Goal: Task Accomplishment & Management: Complete application form

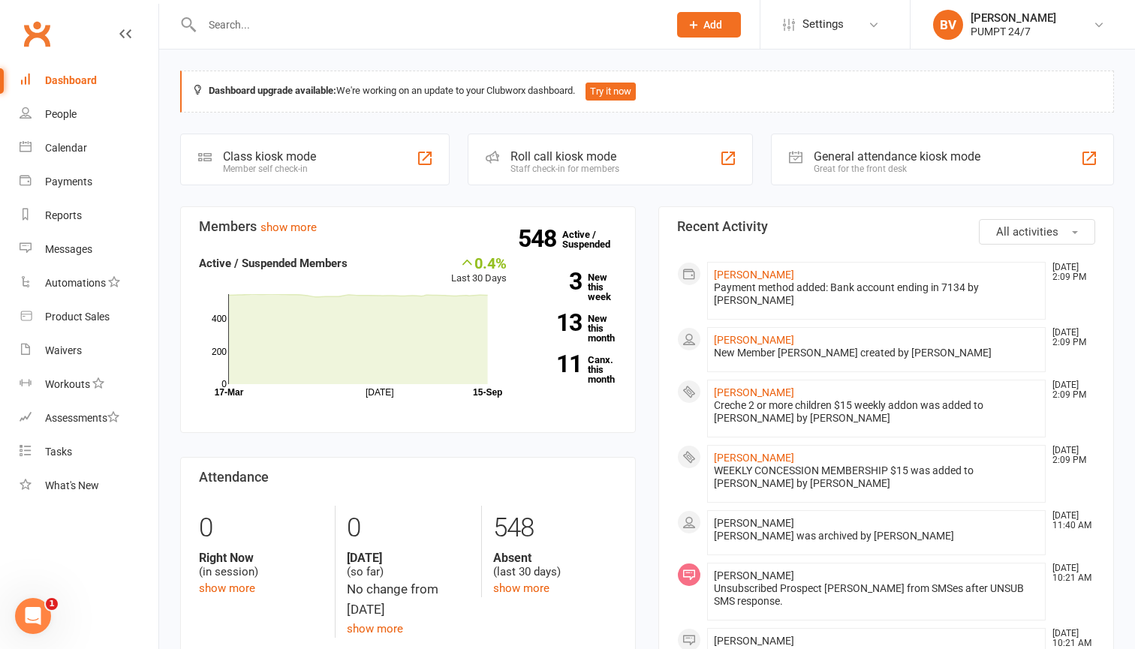
click at [683, 20] on button "Add" at bounding box center [709, 25] width 64 height 26
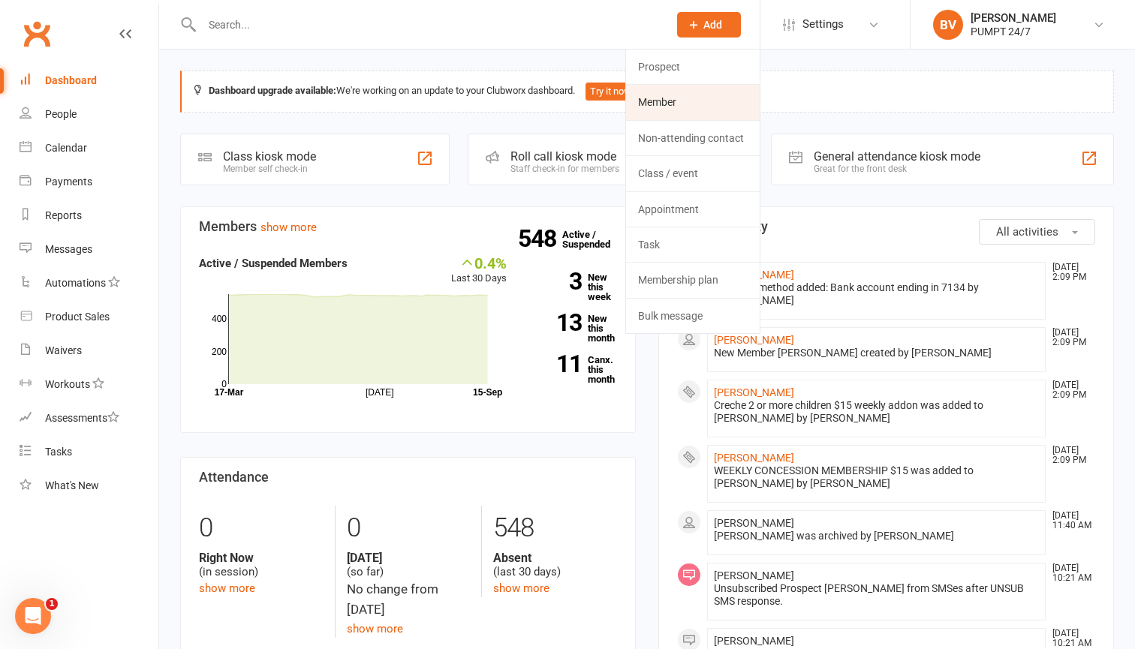
click at [669, 101] on link "Member" at bounding box center [693, 102] width 134 height 35
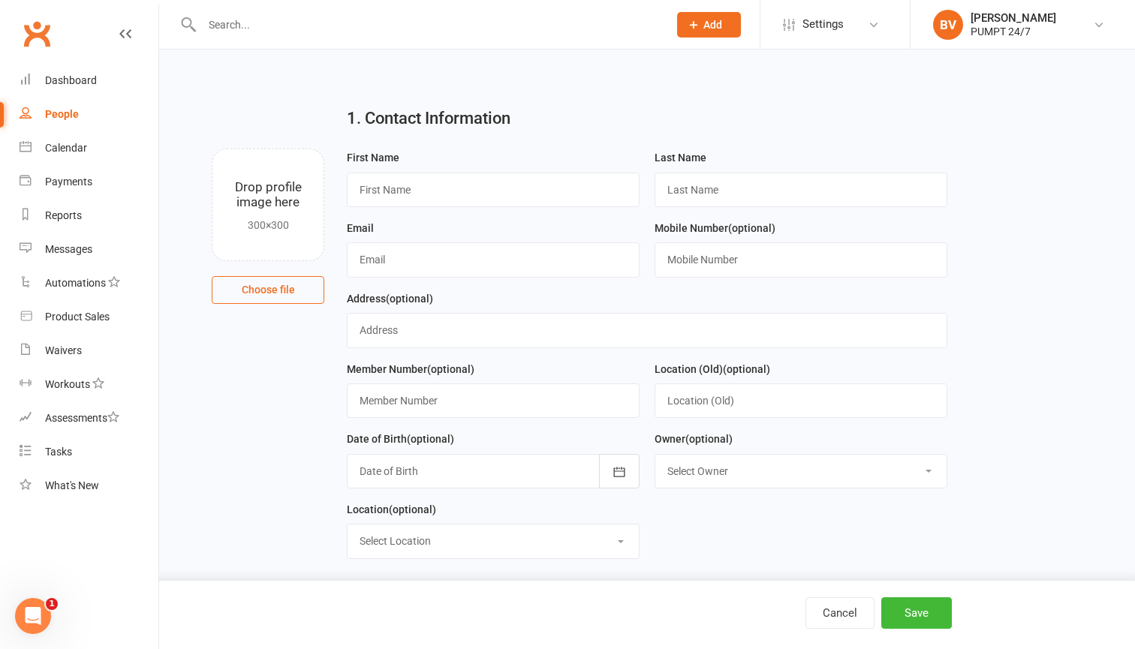
click at [461, 219] on div "Email" at bounding box center [493, 248] width 293 height 59
type input "[PERSON_NAME]"
type input "Festa"
type input "[EMAIL_ADDRESS][DOMAIN_NAME]"
type input "0406893118"
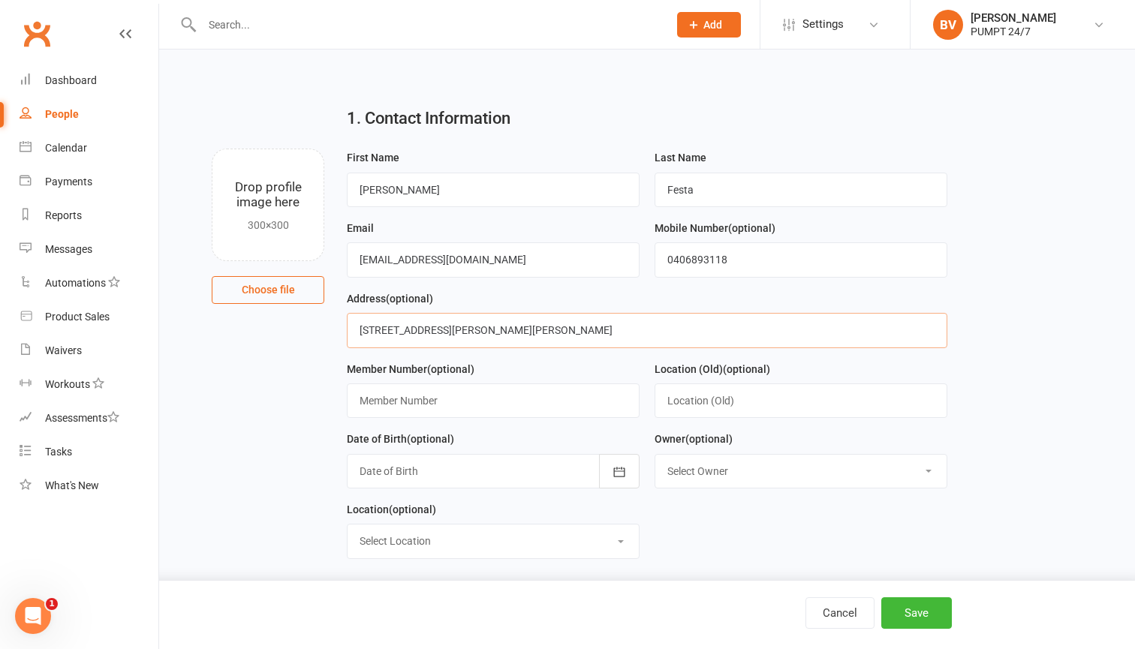
type input "[STREET_ADDRESS][PERSON_NAME][PERSON_NAME]"
click at [519, 472] on div at bounding box center [493, 471] width 293 height 35
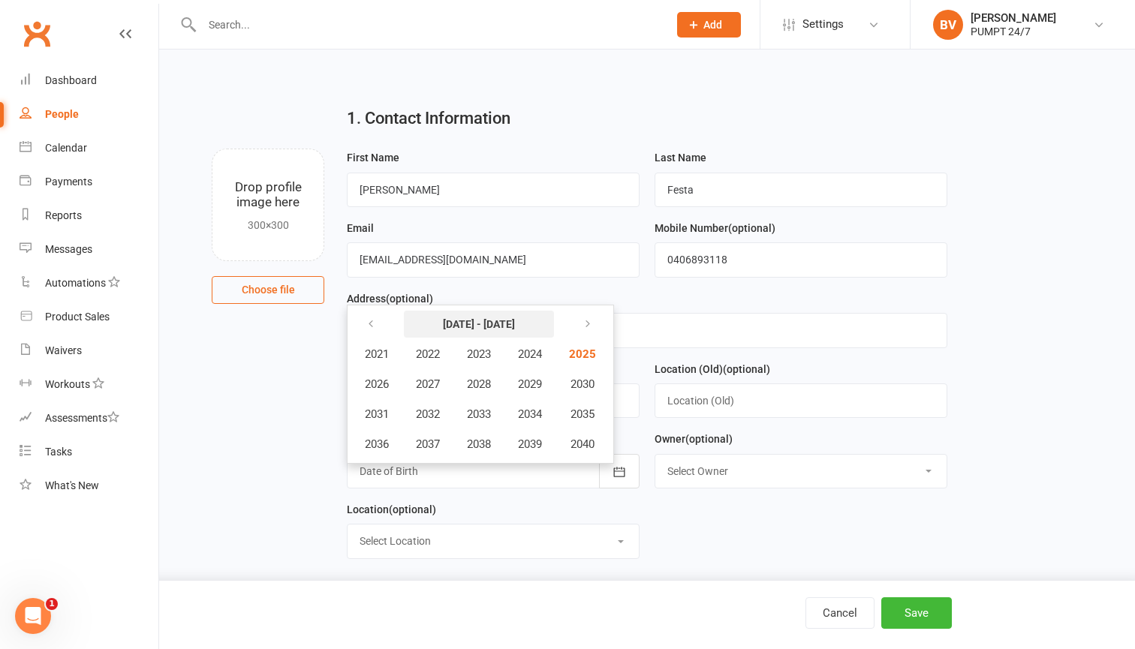
click at [493, 330] on button "[DATE] - [DATE]" at bounding box center [479, 324] width 150 height 27
click at [382, 324] on button "button" at bounding box center [372, 324] width 32 height 27
click at [535, 440] on span "1999" at bounding box center [530, 445] width 24 height 14
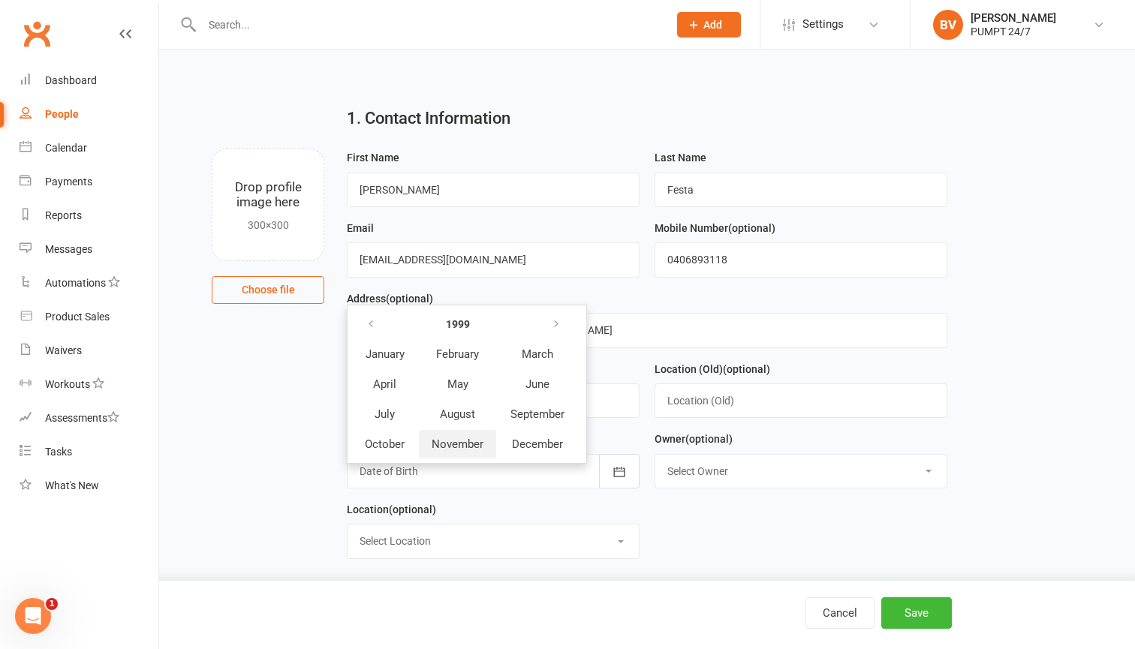
click at [475, 441] on span "November" at bounding box center [458, 445] width 52 height 14
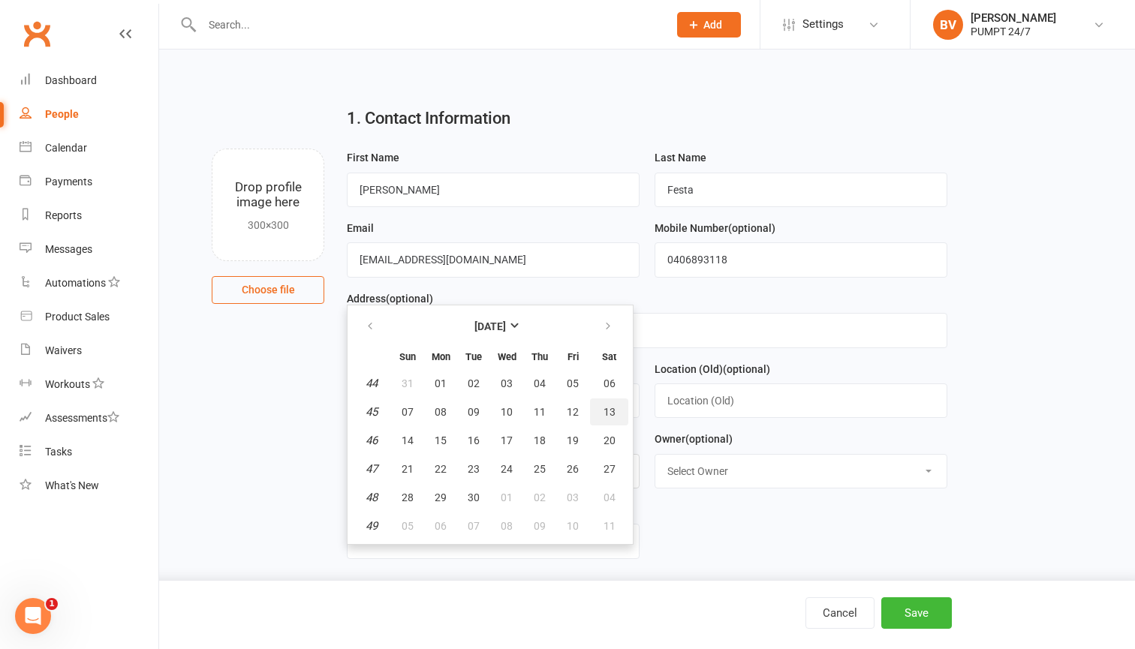
click at [604, 408] on span "13" at bounding box center [610, 412] width 12 height 12
type input "[DATE]"
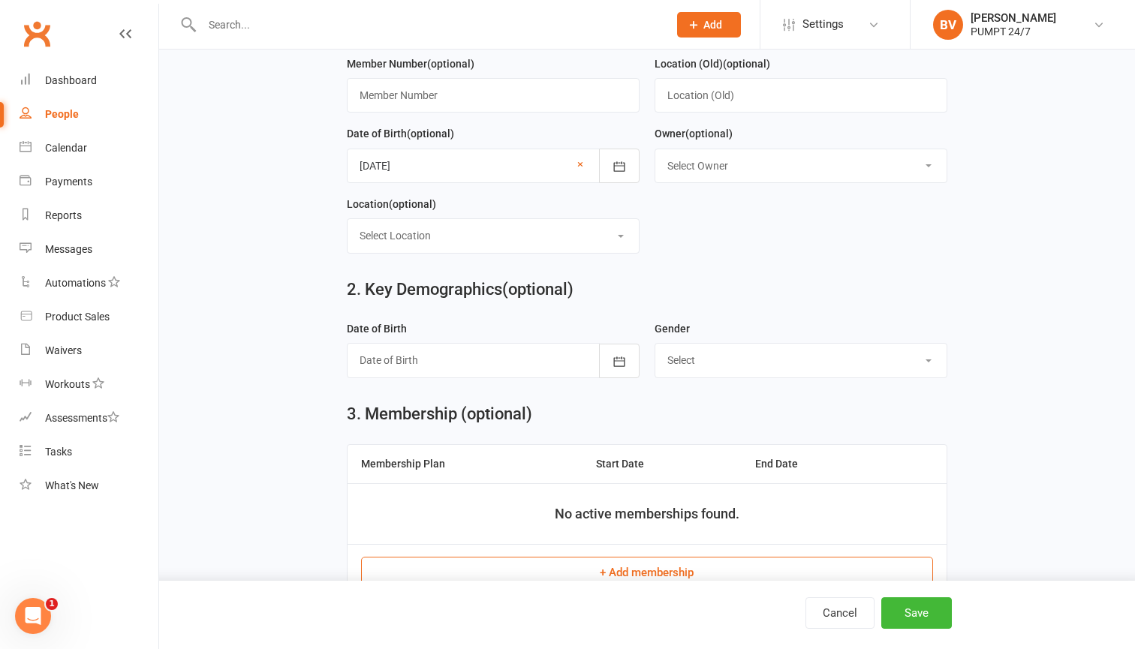
scroll to position [314, 0]
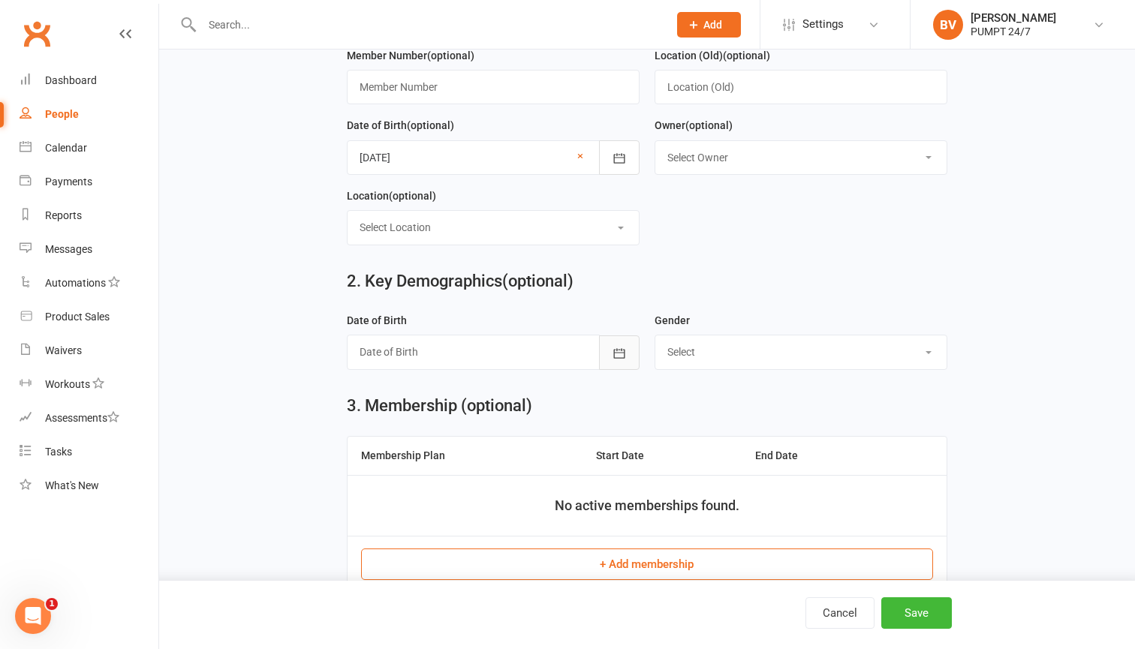
click at [614, 365] on button "button" at bounding box center [619, 353] width 41 height 35
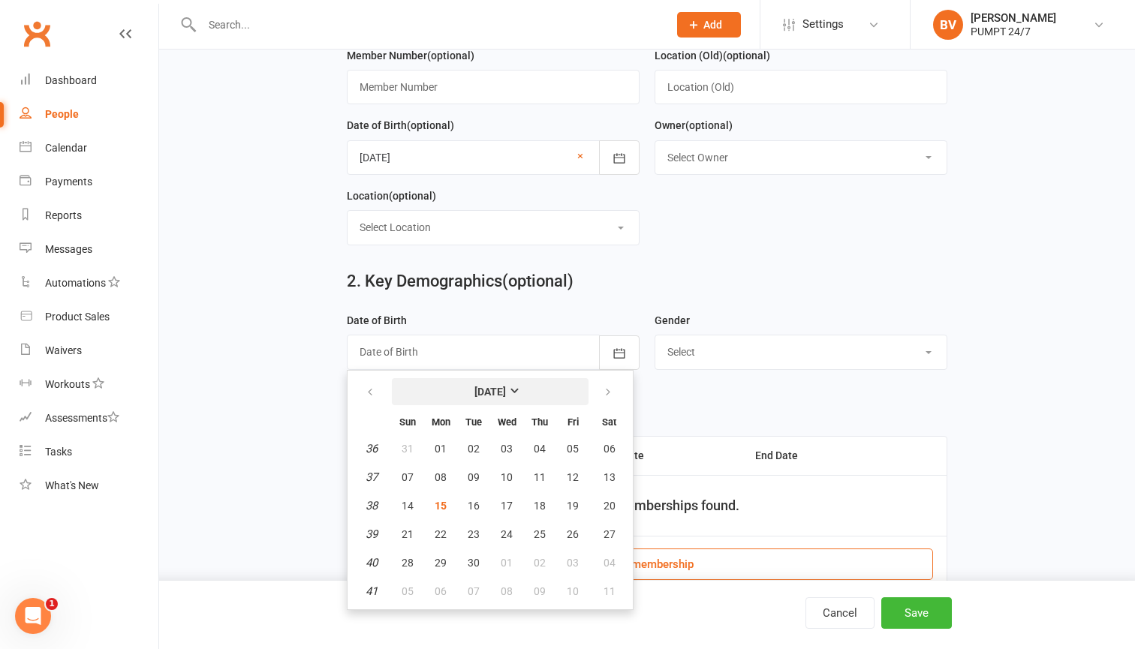
click at [506, 386] on strong "[DATE]" at bounding box center [491, 392] width 32 height 12
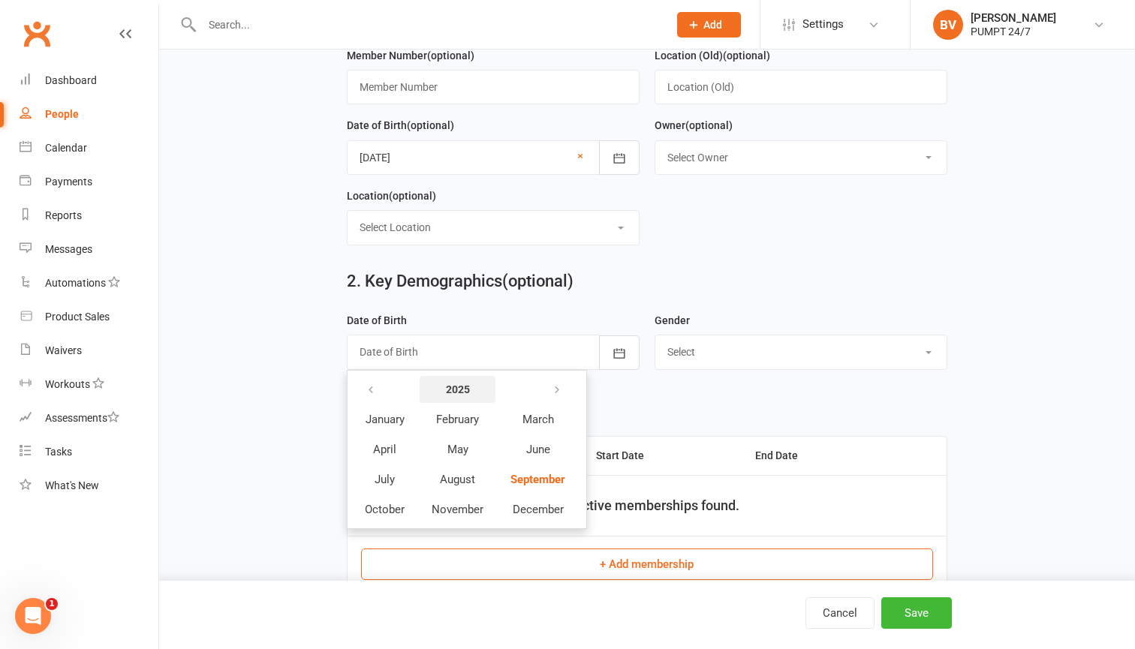
click at [470, 379] on button "2025" at bounding box center [458, 389] width 76 height 27
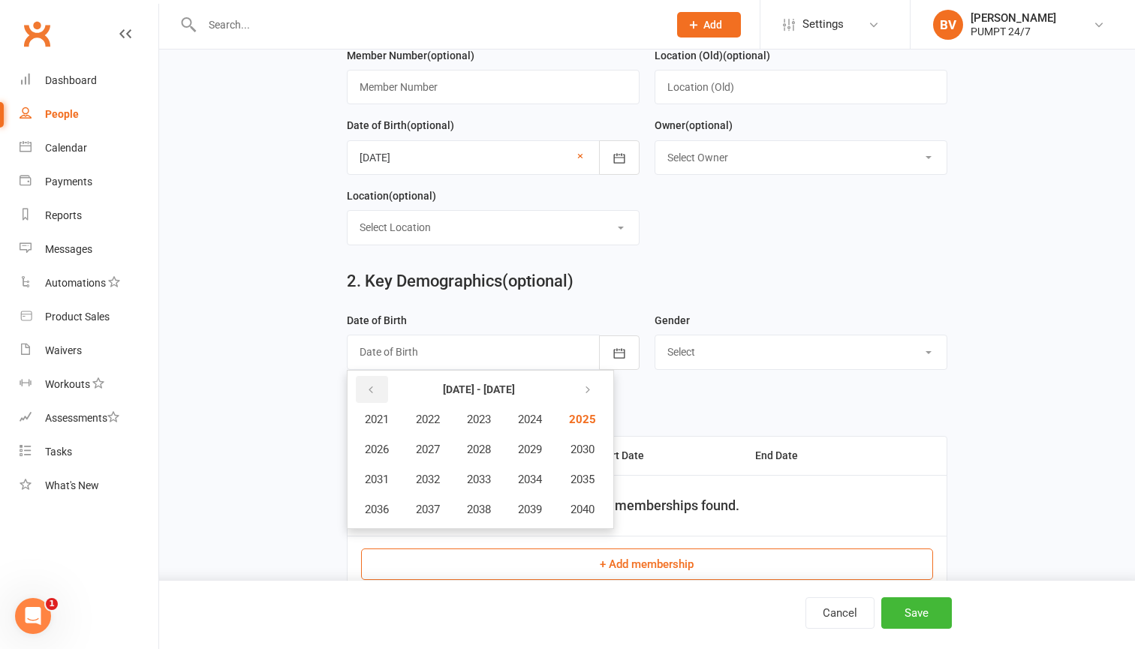
click at [372, 385] on icon "button" at bounding box center [371, 390] width 11 height 12
click at [535, 514] on span "1999" at bounding box center [530, 510] width 24 height 14
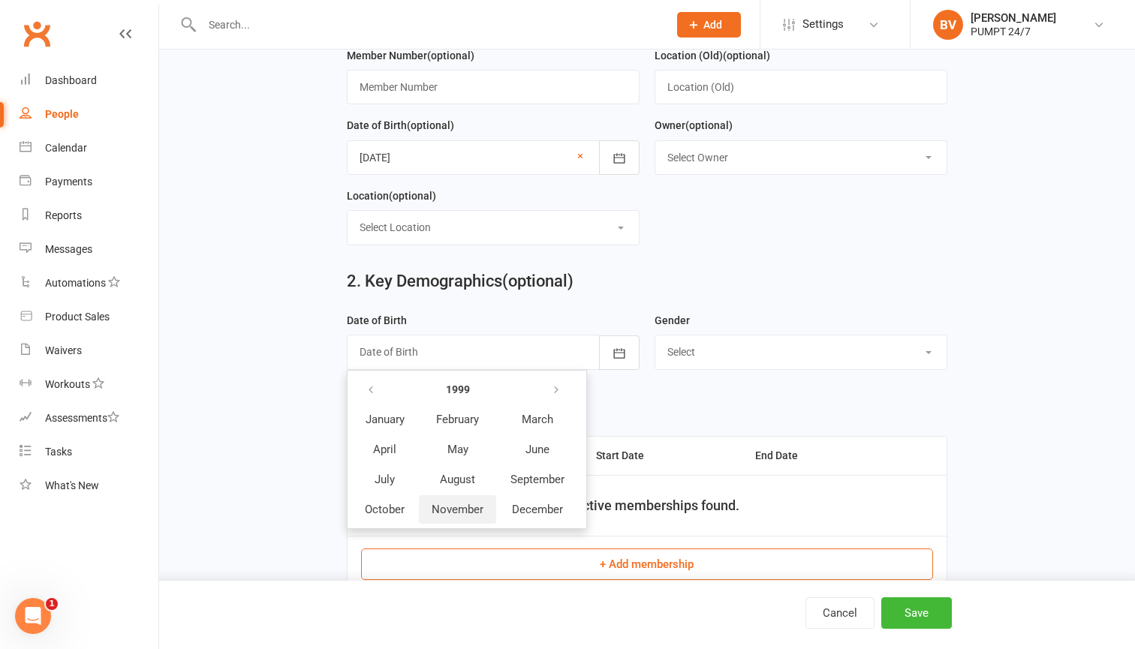
click at [468, 507] on span "November" at bounding box center [458, 510] width 52 height 14
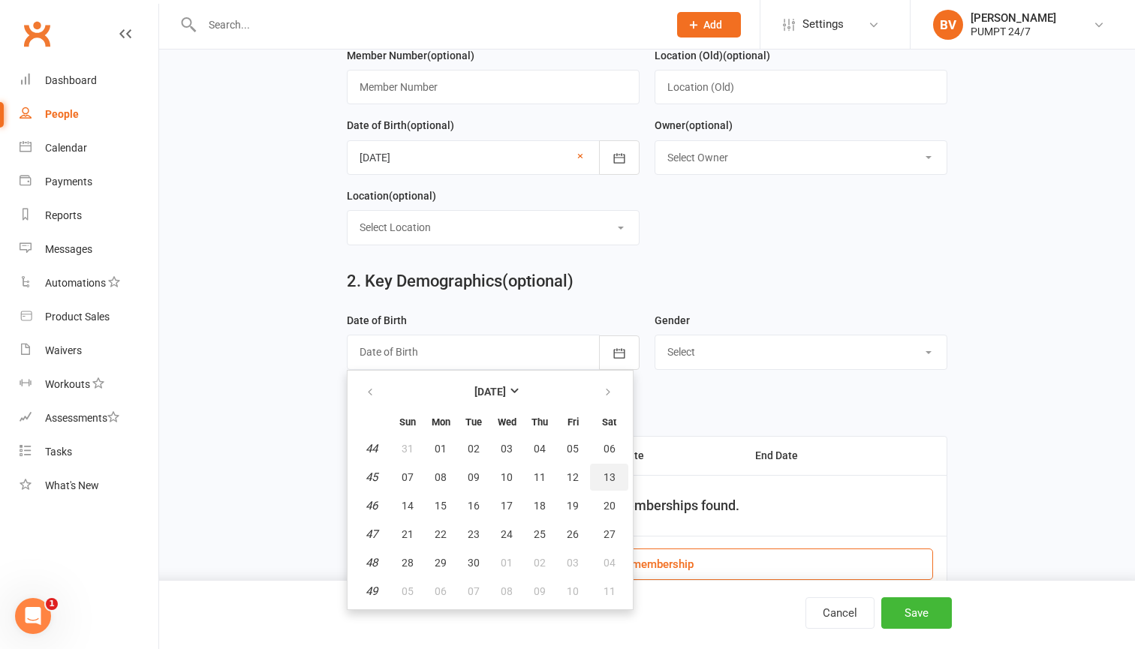
click at [609, 478] on span "13" at bounding box center [610, 478] width 12 height 12
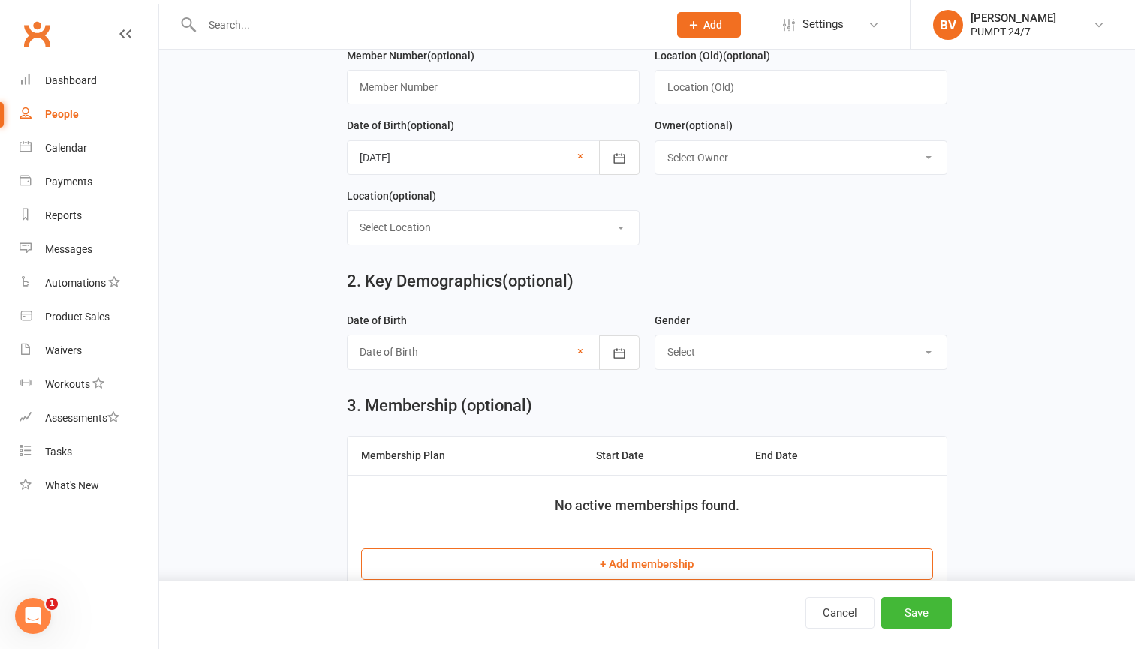
type input "[DATE]"
select select "[DEMOGRAPHIC_DATA]"
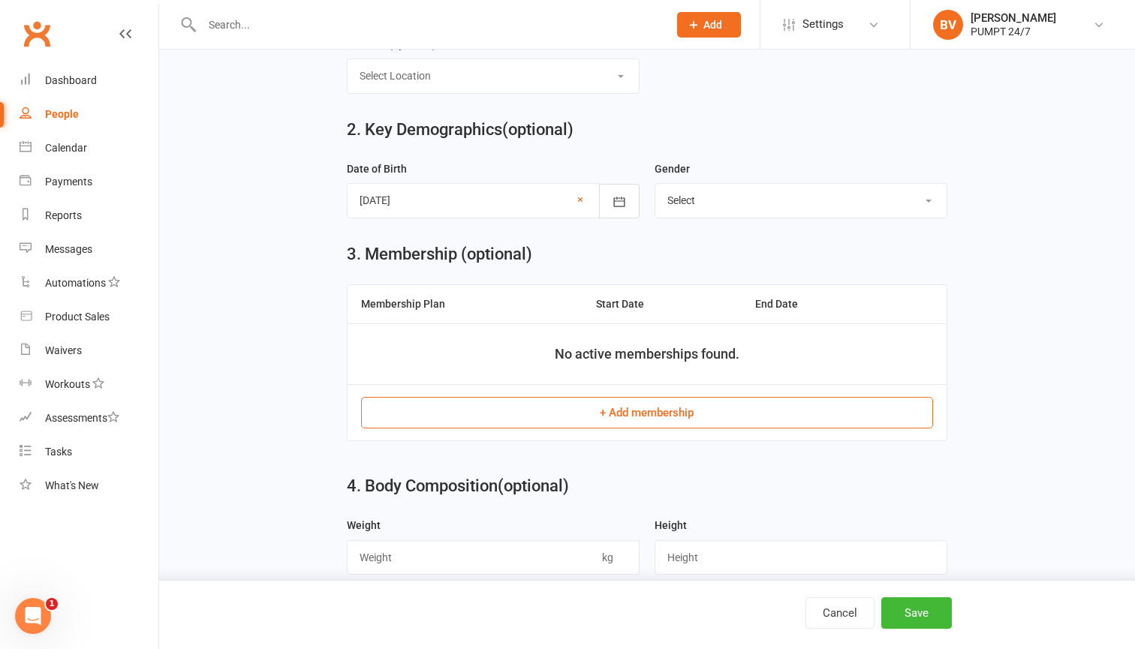
scroll to position [473, 0]
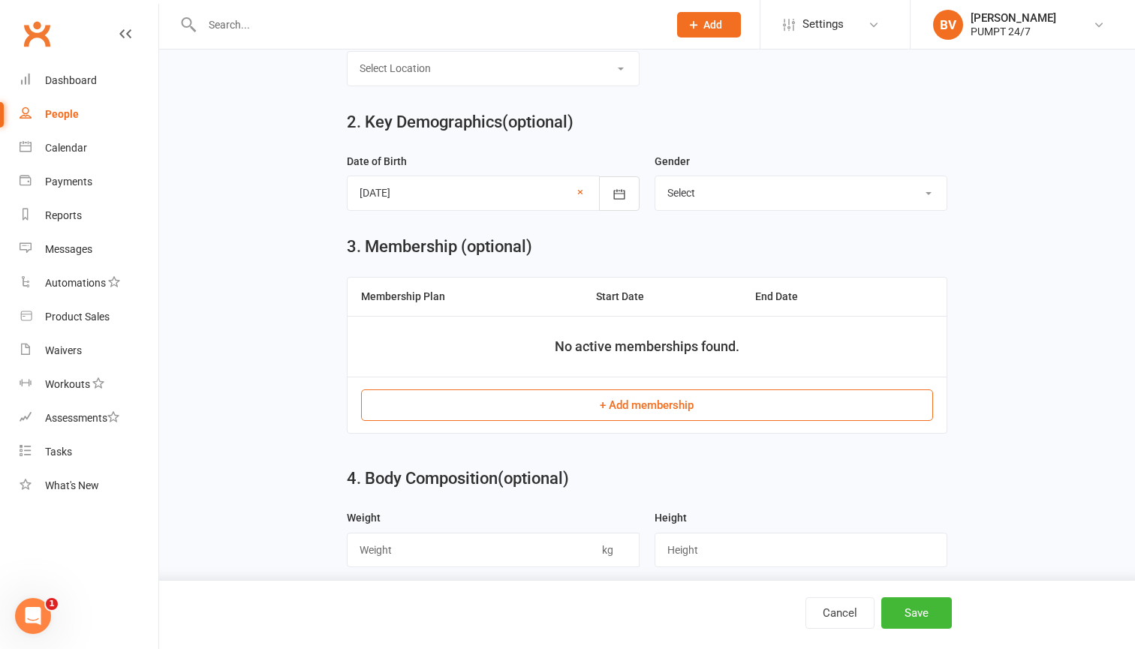
click at [668, 399] on button "+ Add membership" at bounding box center [646, 406] width 571 height 32
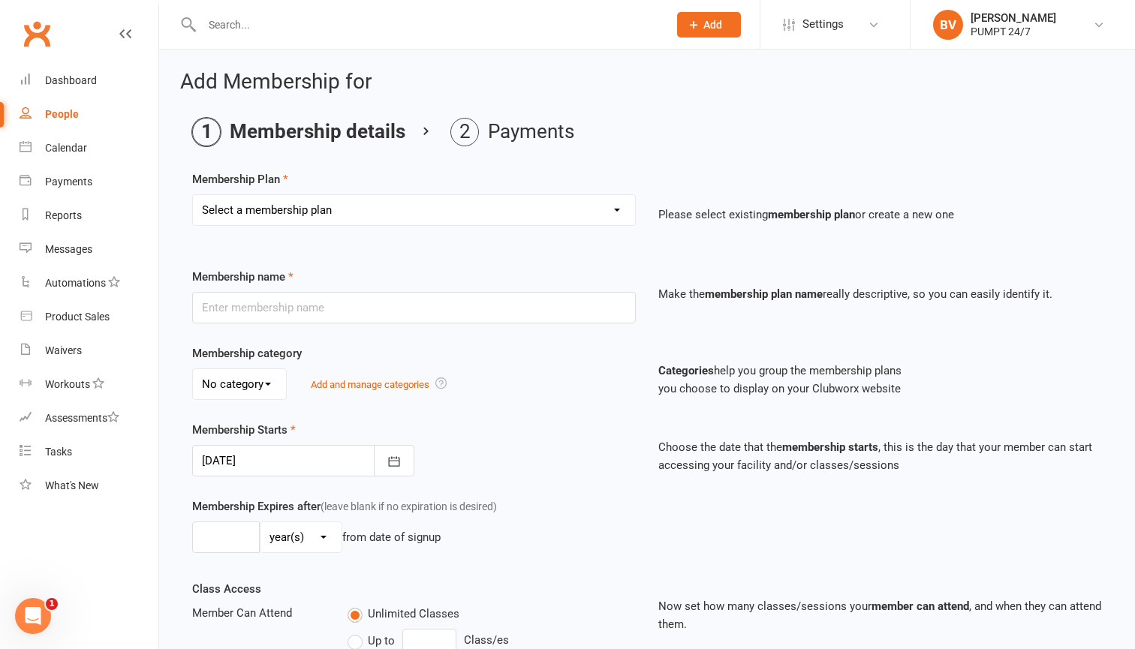
select select "7"
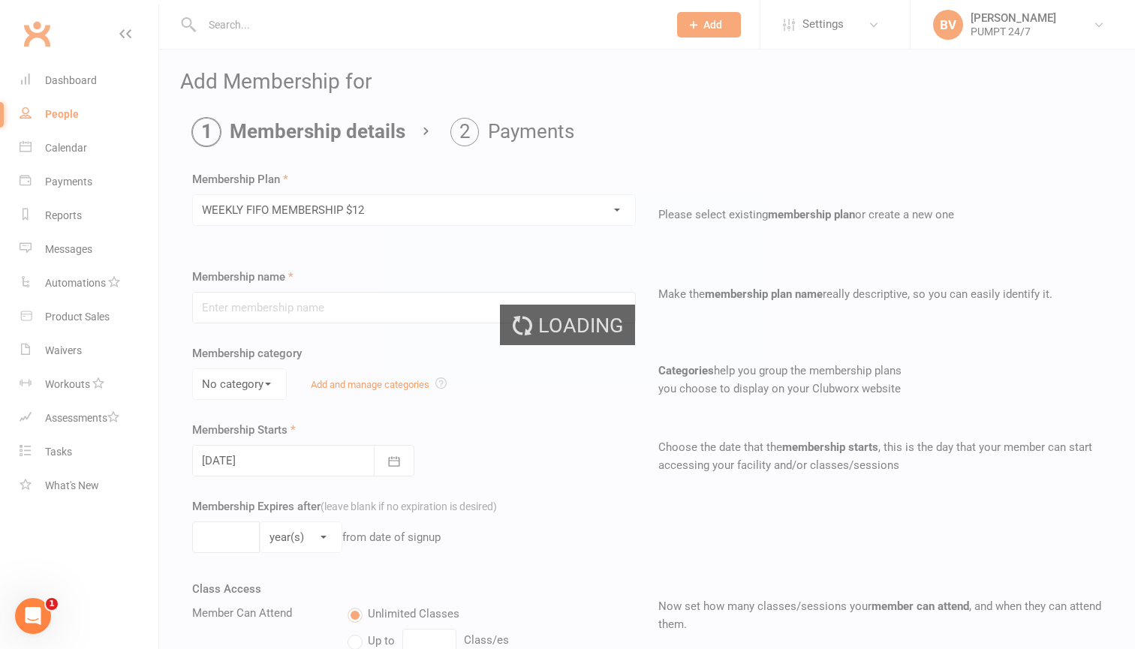
type input "WEEKLY FIFO MEMBERSHIP $12"
select select "0"
type input "0"
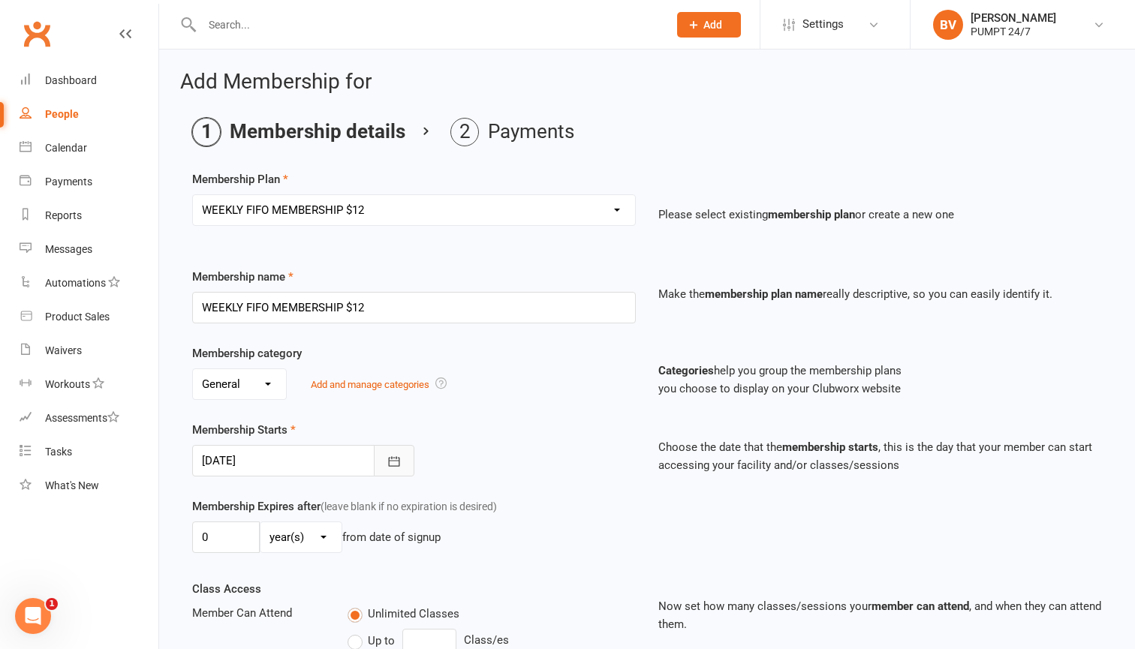
click at [382, 464] on button "button" at bounding box center [394, 461] width 41 height 32
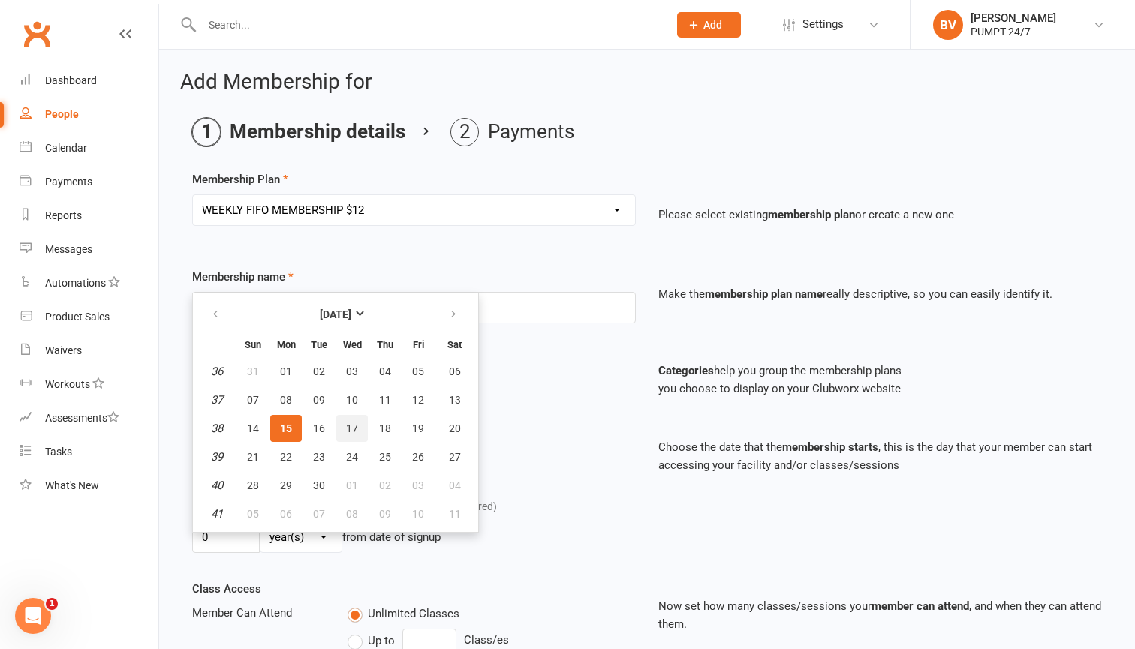
click at [348, 435] on button "17" at bounding box center [352, 428] width 32 height 27
type input "[DATE]"
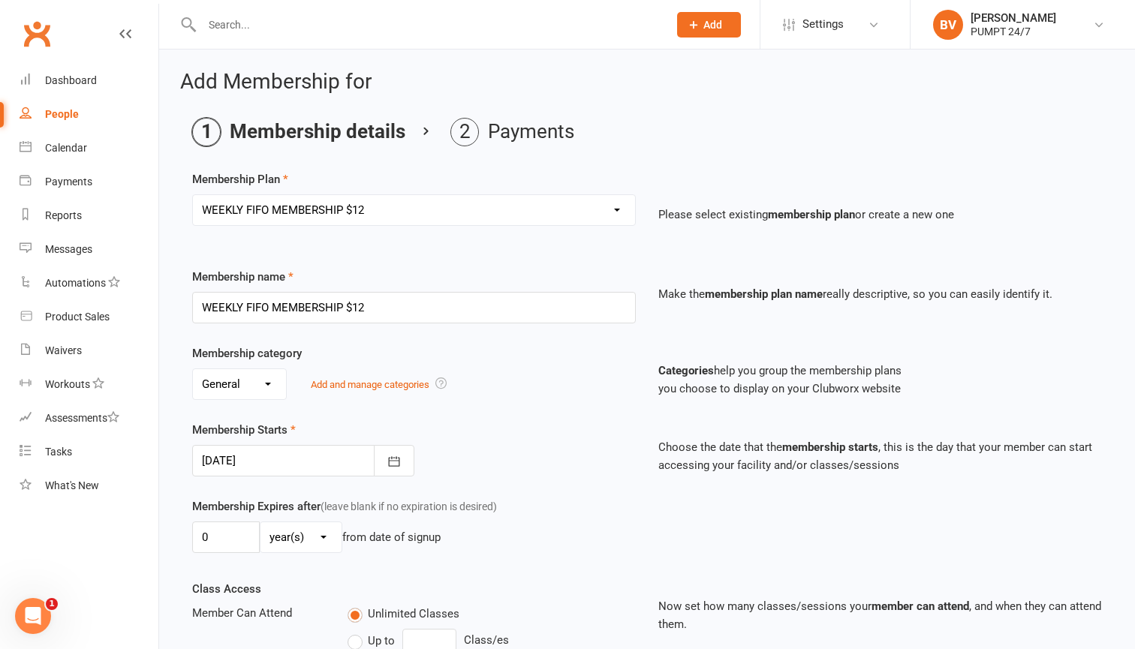
click at [497, 459] on div "Membership Starts [DATE] [DATE] Sun Mon Tue Wed Thu Fri Sat 36 31 01 02 03 04 0…" at bounding box center [414, 449] width 466 height 56
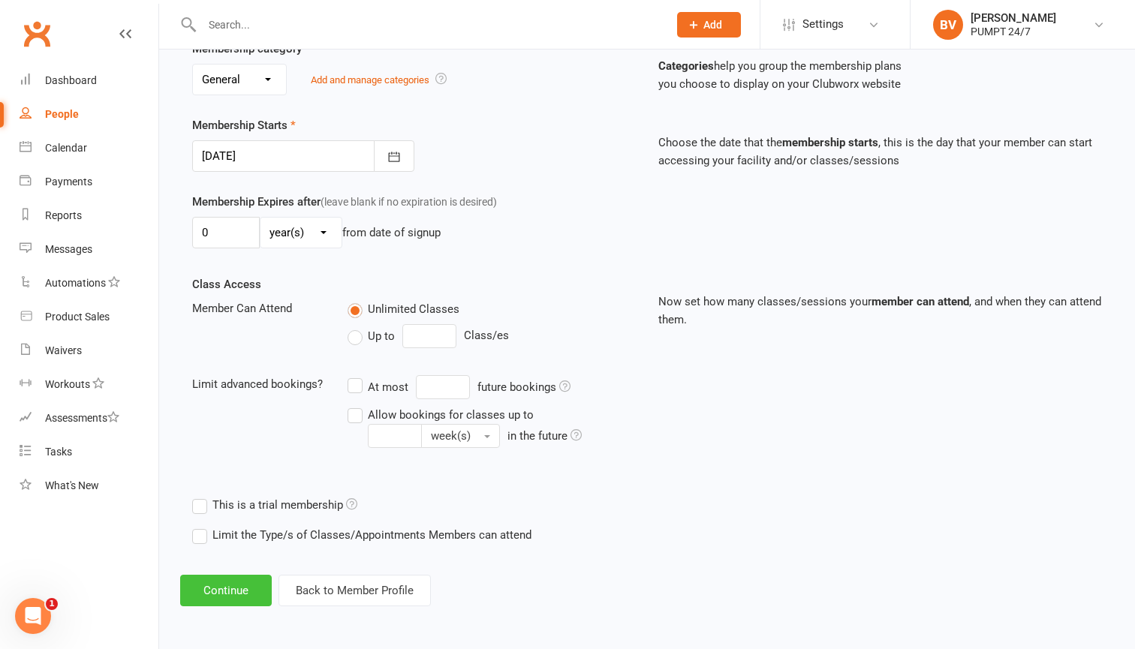
scroll to position [317, 0]
click at [231, 580] on button "Continue" at bounding box center [226, 591] width 92 height 32
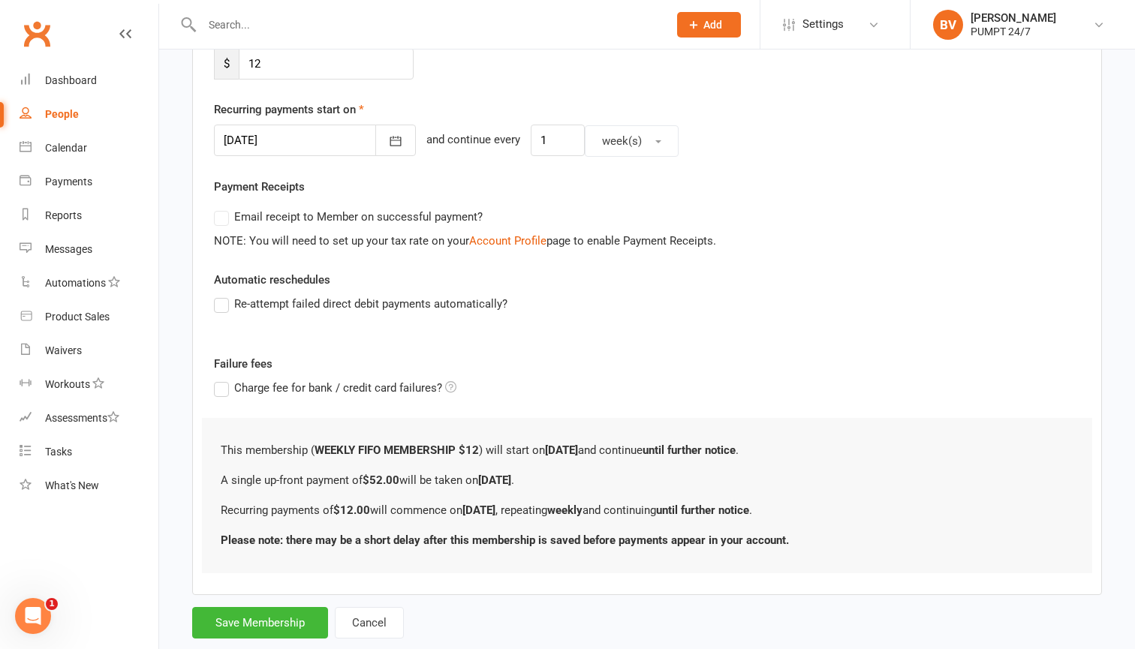
scroll to position [0, 0]
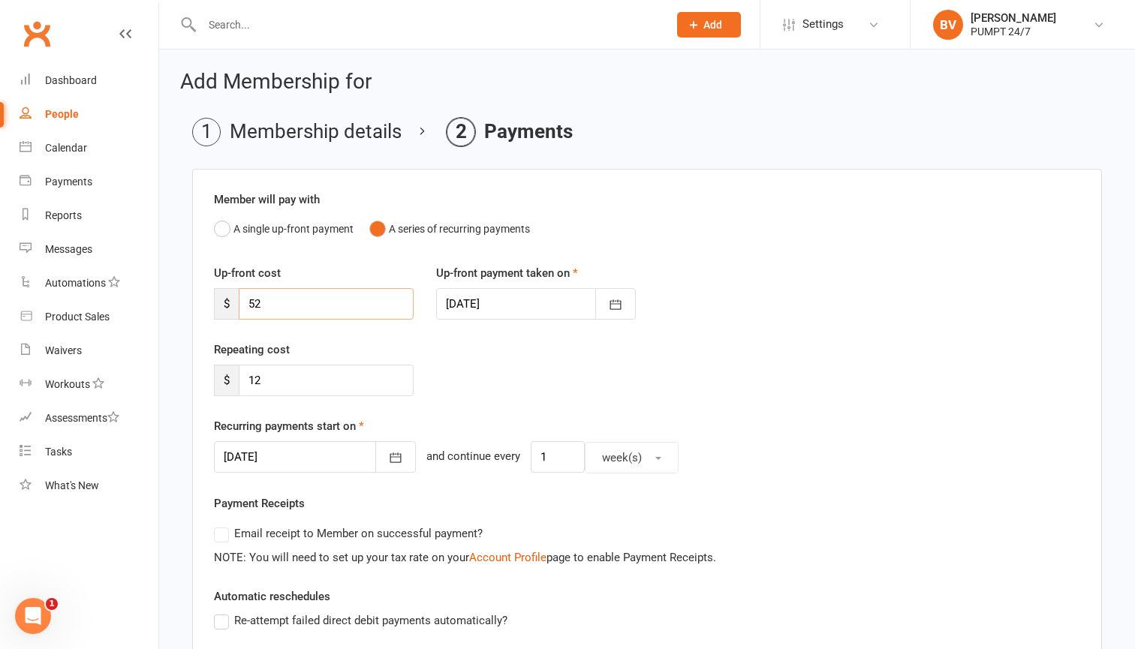
drag, startPoint x: 268, startPoint y: 307, endPoint x: 211, endPoint y: 307, distance: 57.1
click at [211, 307] on div "Up-front cost $ 52" at bounding box center [314, 292] width 222 height 56
type input "12"
click at [447, 387] on div "Repeating cost $ 12" at bounding box center [647, 379] width 889 height 77
click at [388, 457] on icon "button" at bounding box center [395, 458] width 15 height 15
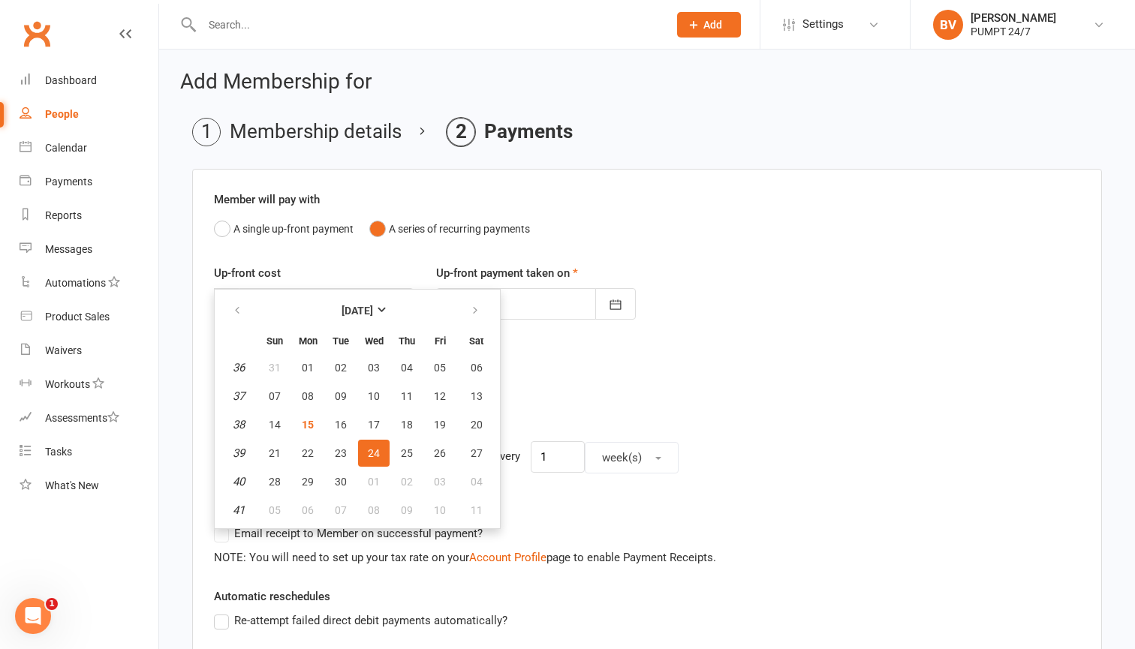
click at [383, 464] on button "24" at bounding box center [374, 453] width 32 height 27
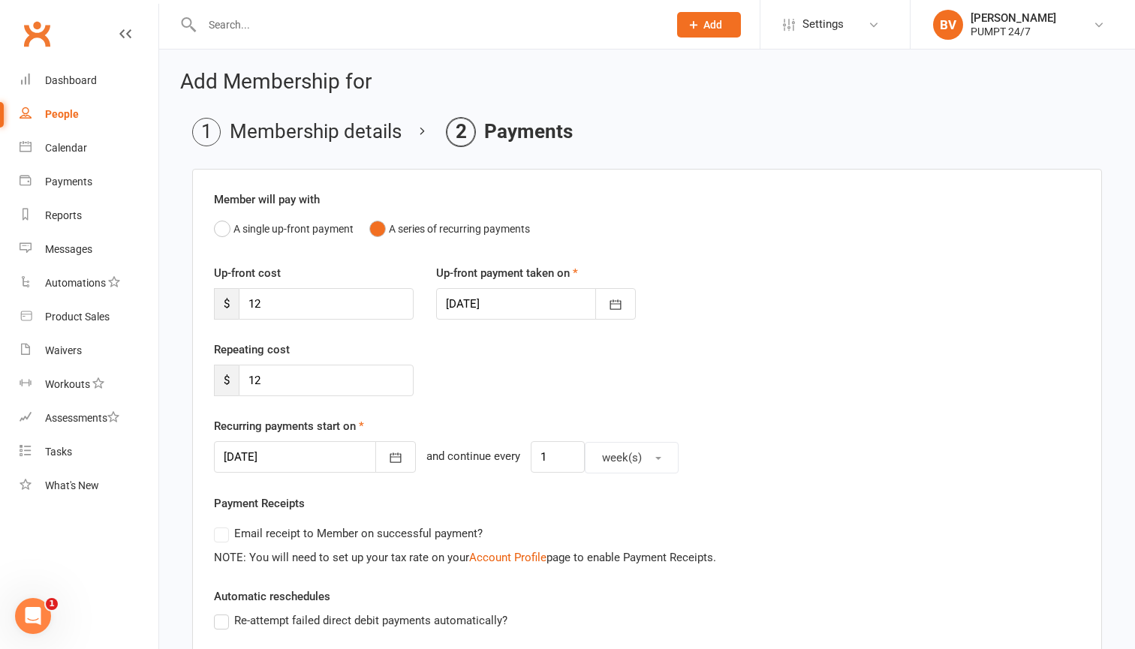
click at [521, 390] on div "Repeating cost $ 12" at bounding box center [647, 379] width 889 height 77
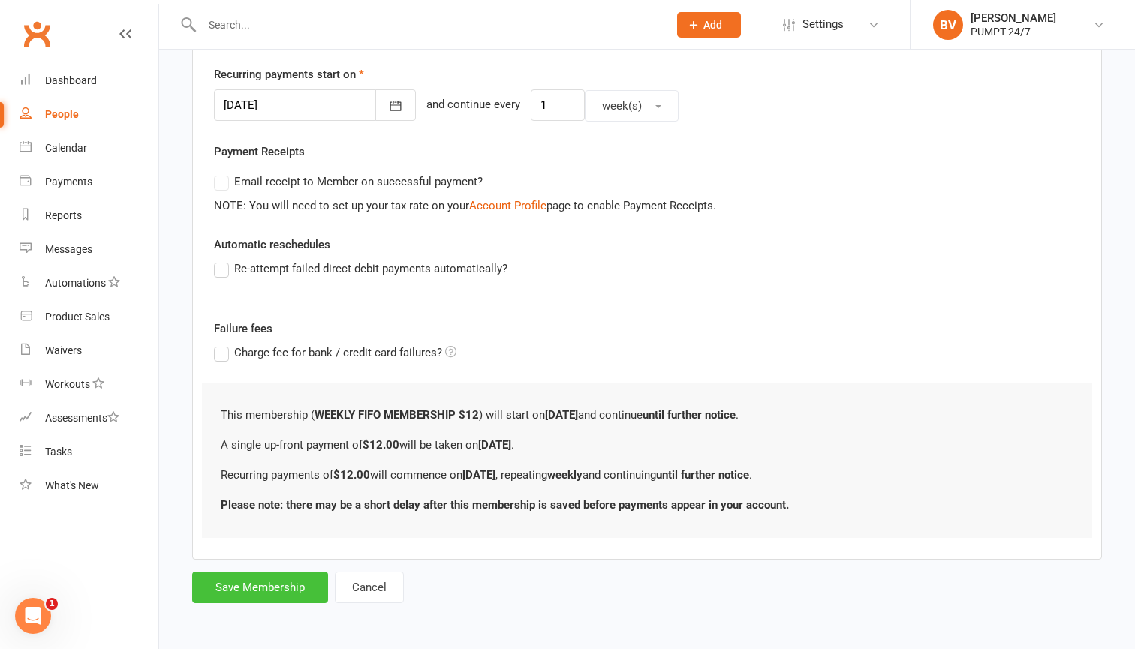
click at [264, 572] on button "Save Membership" at bounding box center [260, 588] width 136 height 32
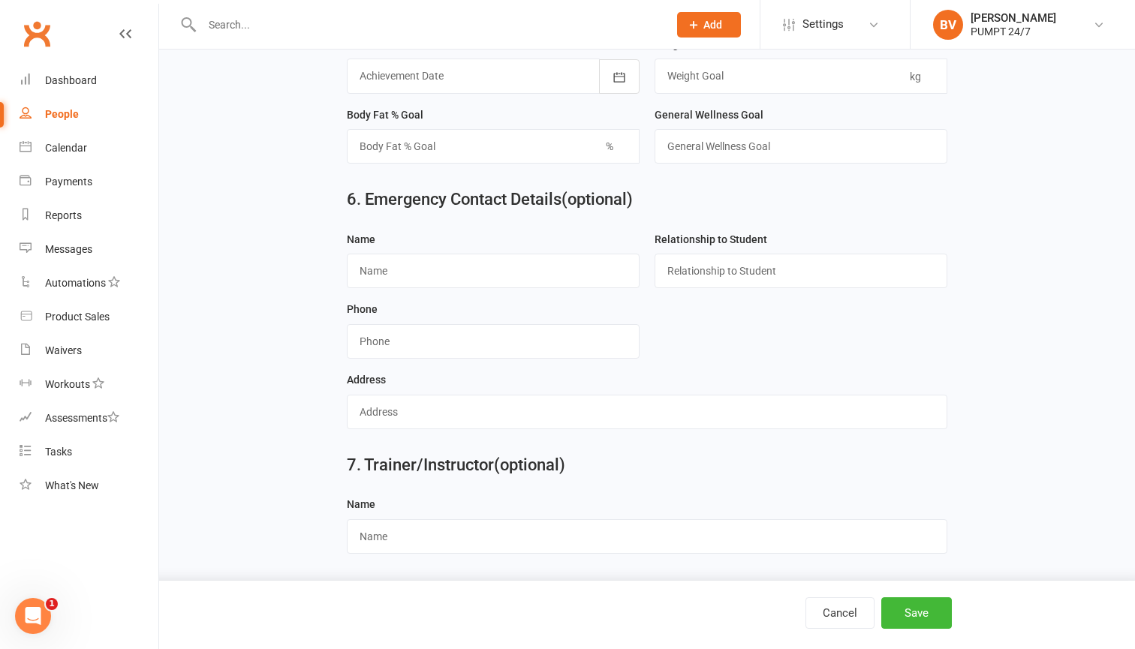
scroll to position [1281, 0]
click at [460, 277] on div "Name" at bounding box center [493, 266] width 308 height 71
click at [460, 266] on input "text" at bounding box center [493, 271] width 293 height 35
type input "[PERSON_NAME]"
type input "Spouse"
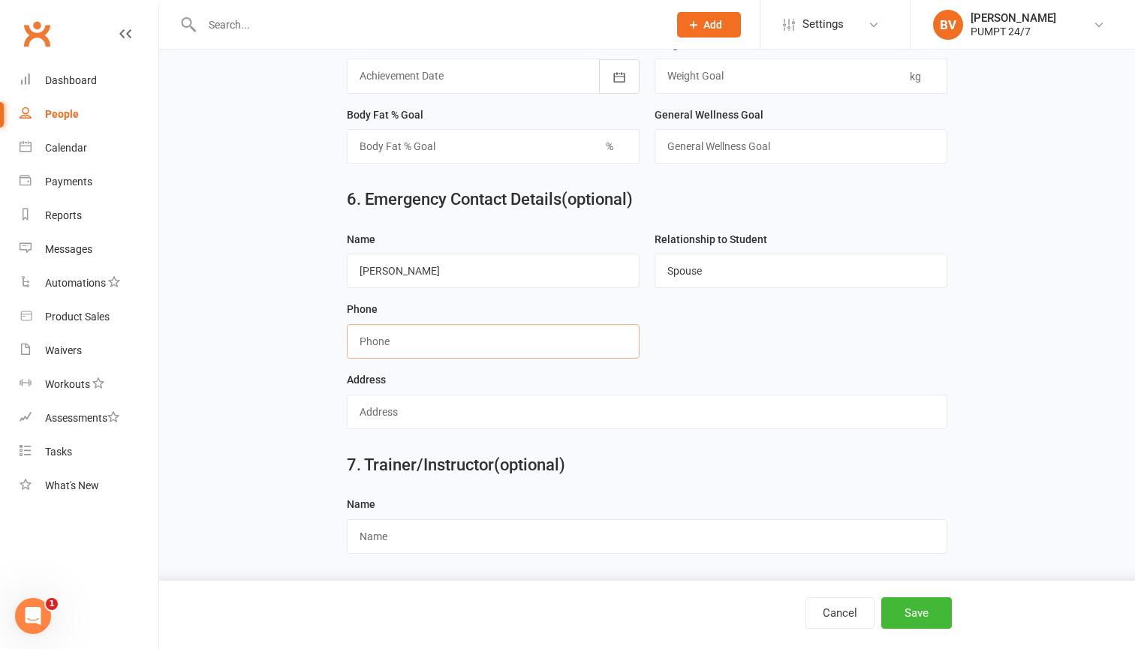
click at [394, 333] on input "string" at bounding box center [493, 341] width 293 height 35
type input "0401206399"
click at [931, 613] on button "Save" at bounding box center [916, 614] width 71 height 32
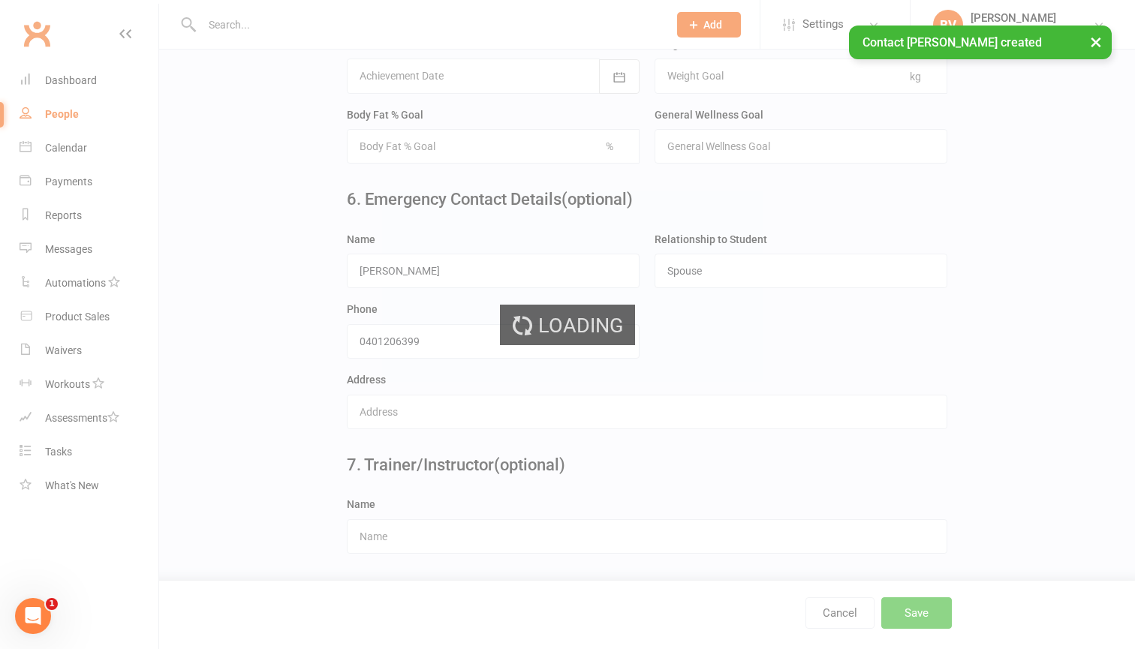
scroll to position [0, 0]
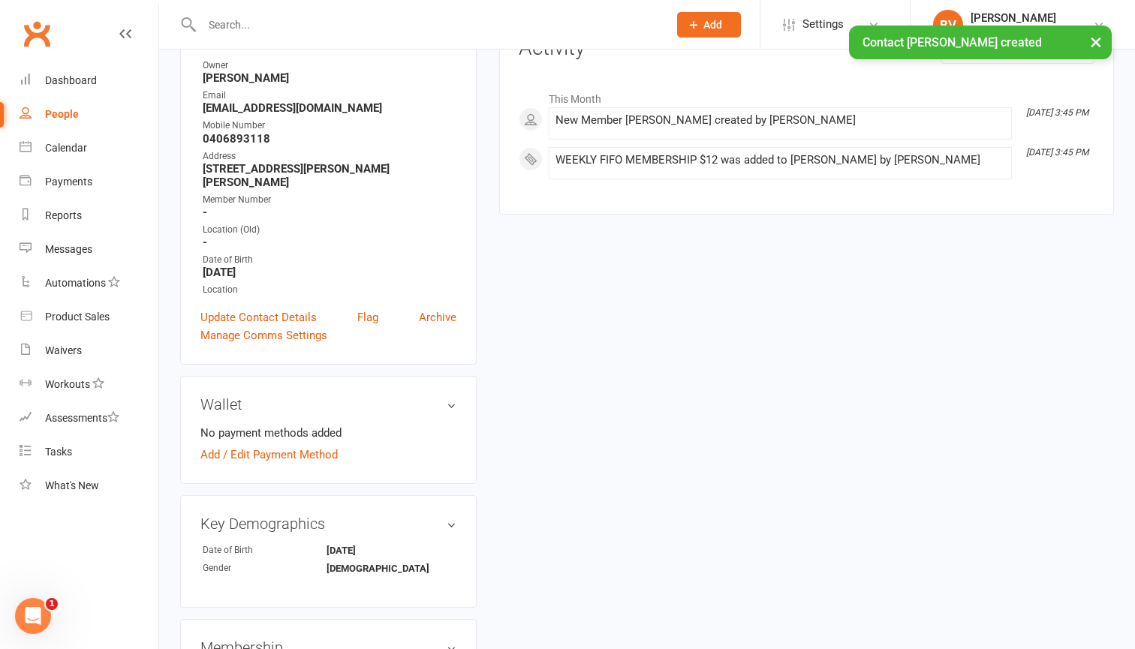
scroll to position [285, 0]
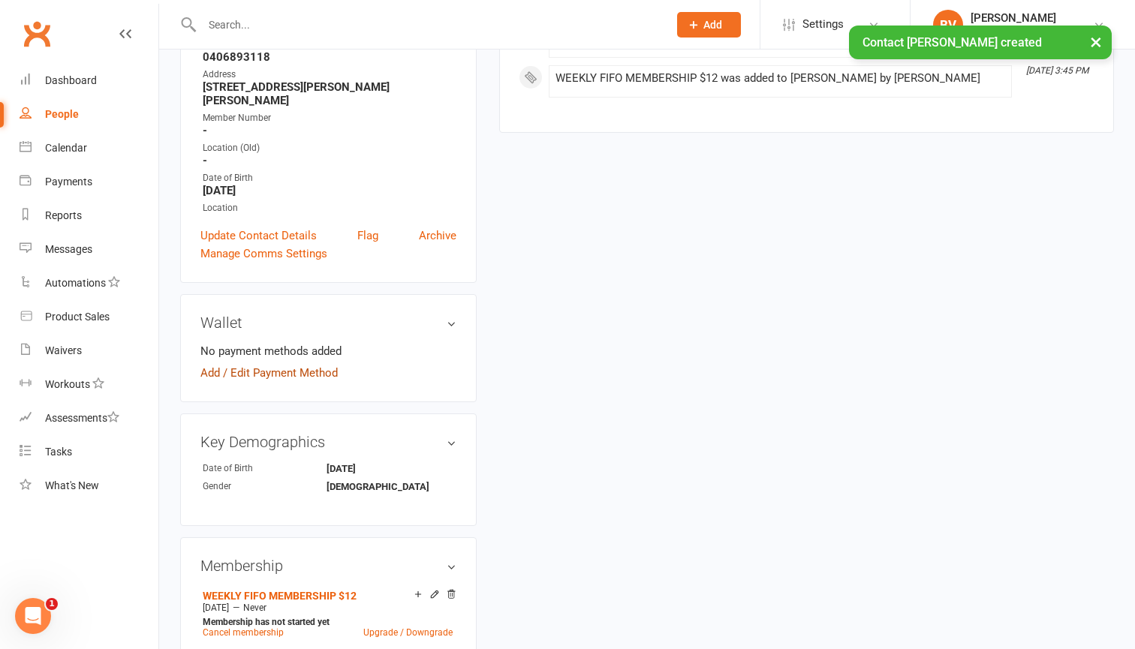
click at [287, 364] on link "Add / Edit Payment Method" at bounding box center [268, 373] width 137 height 18
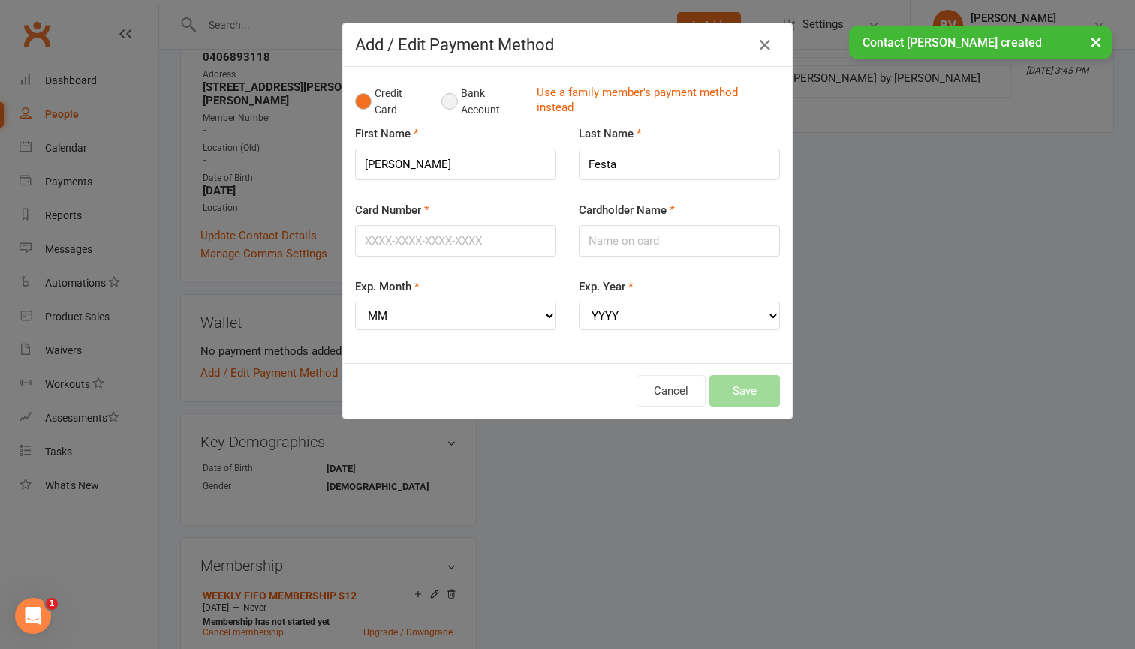
click at [476, 87] on button "Bank Account" at bounding box center [483, 102] width 83 height 46
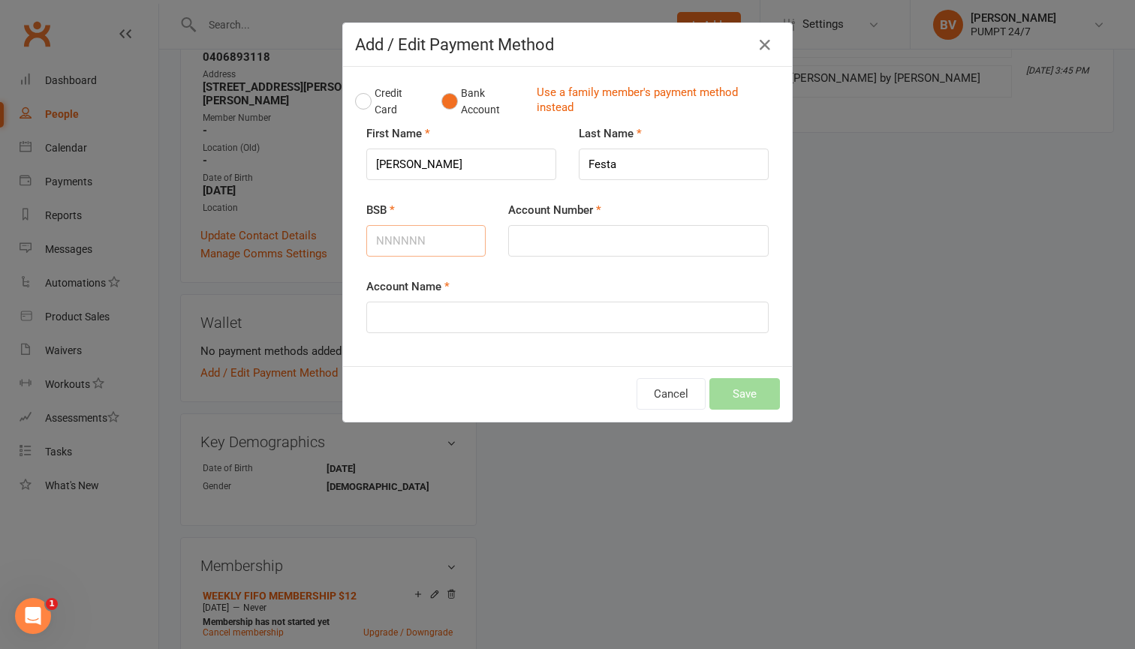
click at [447, 246] on input "BSB" at bounding box center [425, 241] width 119 height 32
type input "066121"
click at [539, 251] on input "Account Number" at bounding box center [638, 241] width 261 height 32
type input "10334500"
click at [535, 315] on input "Account Name" at bounding box center [567, 318] width 402 height 32
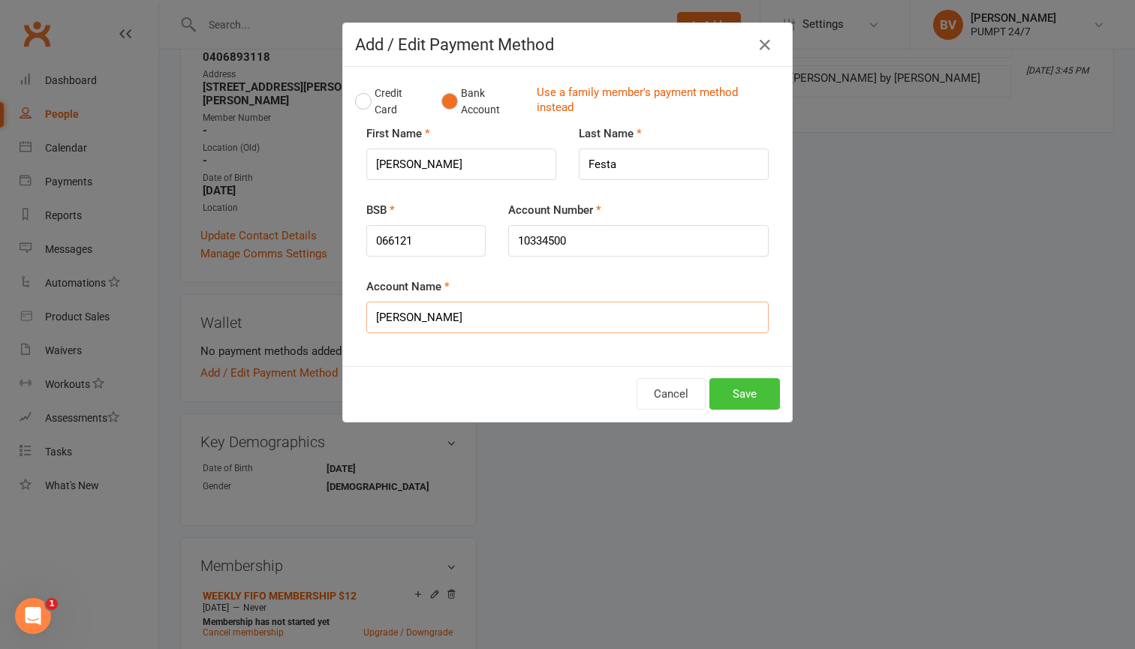
type input "[PERSON_NAME]"
click at [752, 395] on button "Save" at bounding box center [745, 394] width 71 height 32
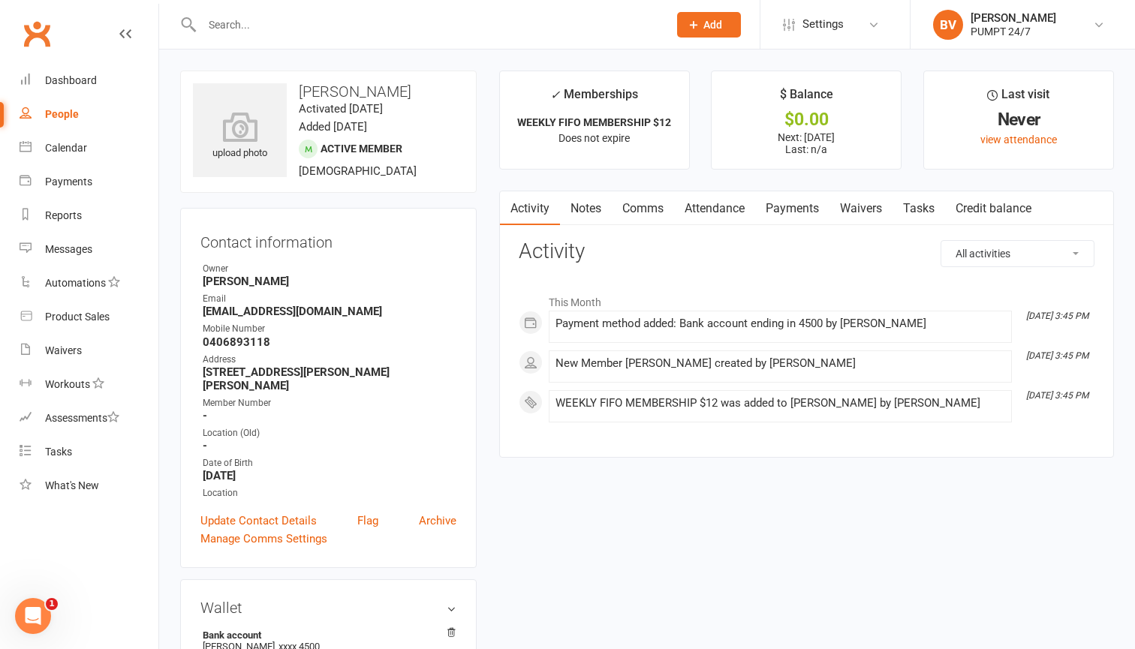
scroll to position [0, 0]
click at [90, 79] on div "Dashboard" at bounding box center [71, 80] width 52 height 12
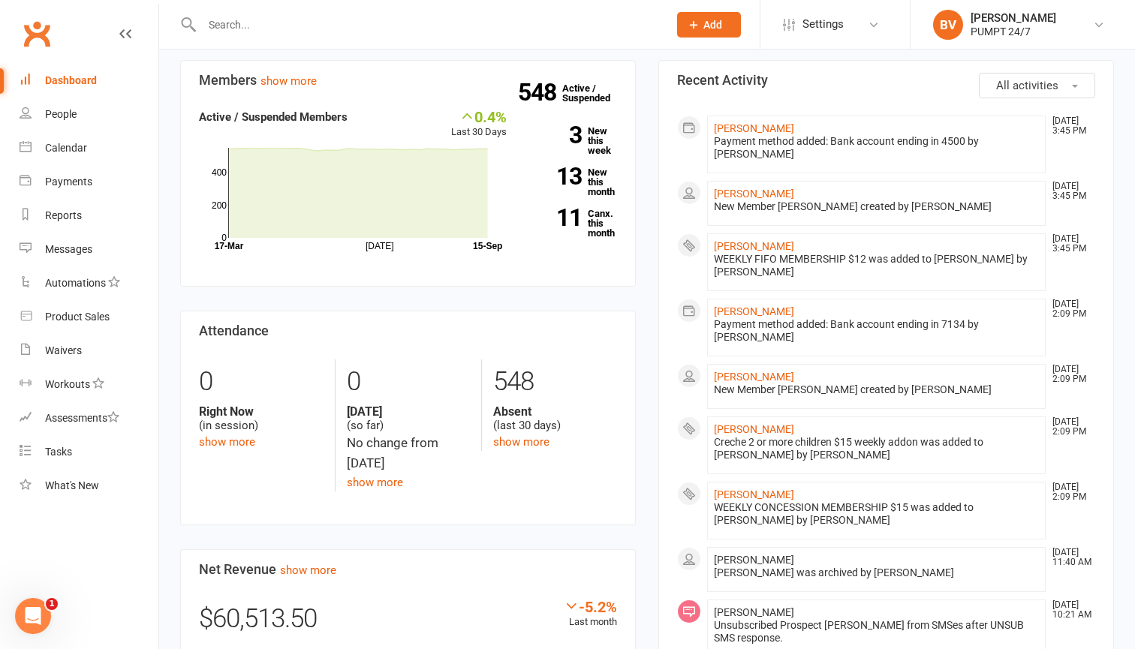
scroll to position [152, 0]
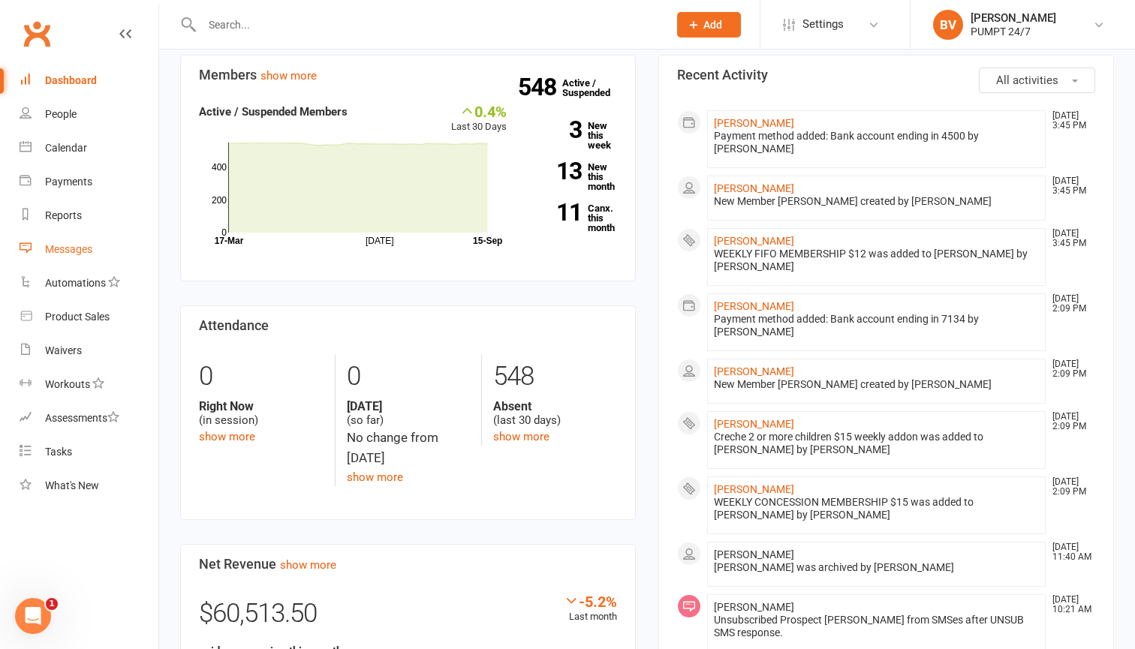
click at [66, 245] on div "Messages" at bounding box center [68, 249] width 47 height 12
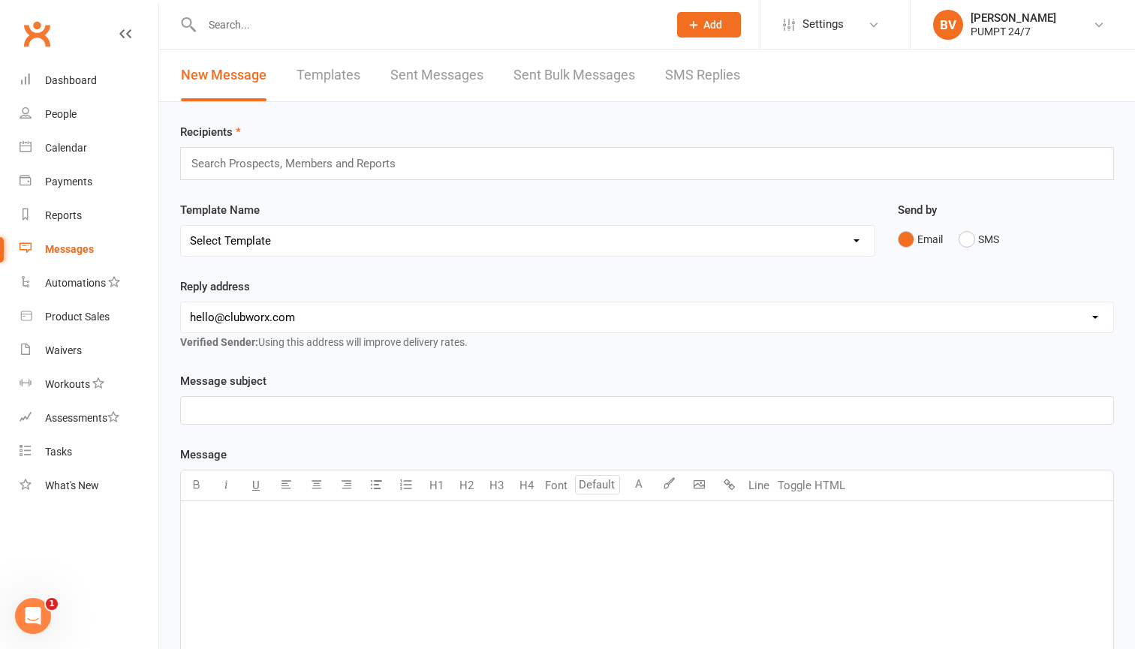
click at [342, 148] on div "Search Prospects, Members and Reports" at bounding box center [647, 163] width 934 height 33
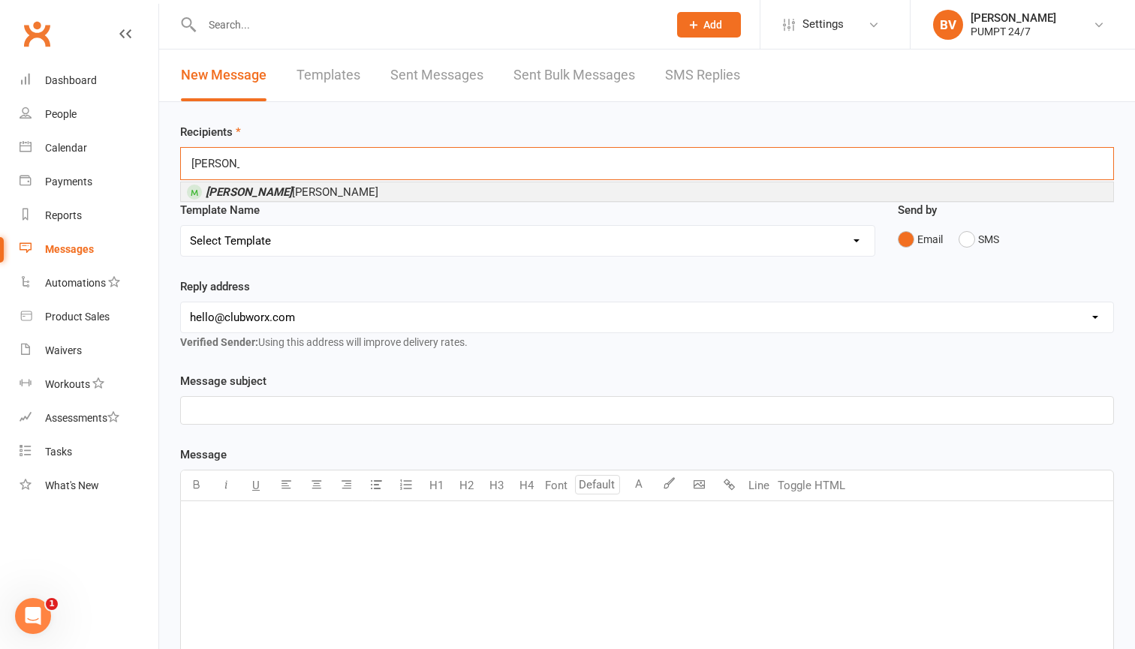
type input "[PERSON_NAME]"
click at [288, 191] on li "[PERSON_NAME]" at bounding box center [647, 191] width 933 height 19
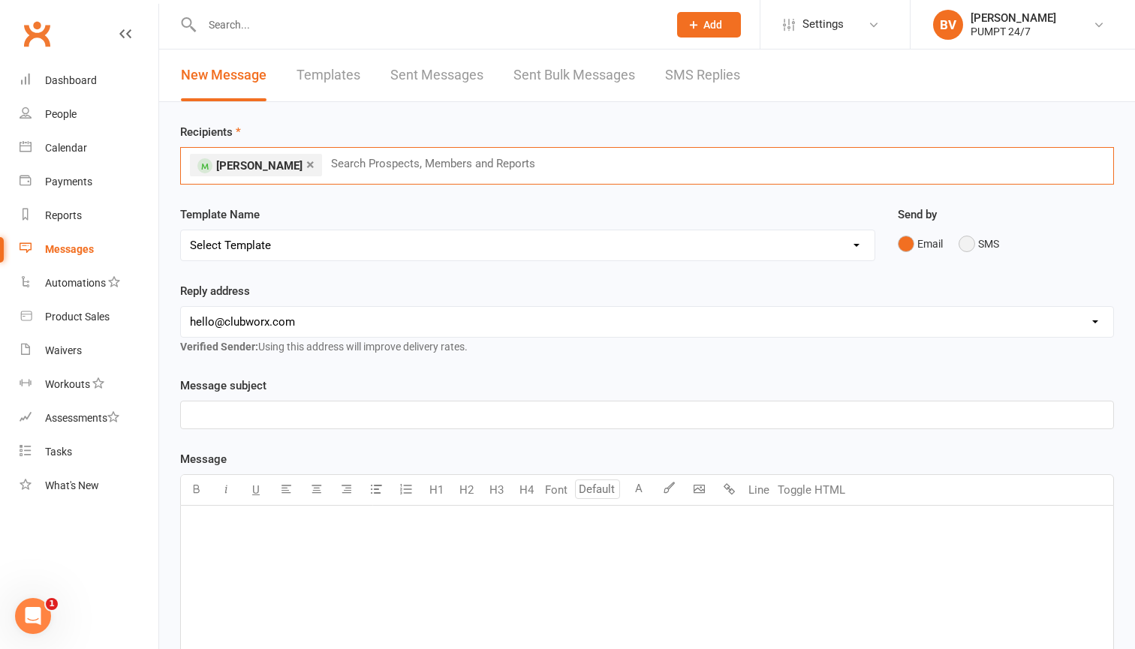
click at [969, 243] on button "SMS" at bounding box center [979, 244] width 41 height 29
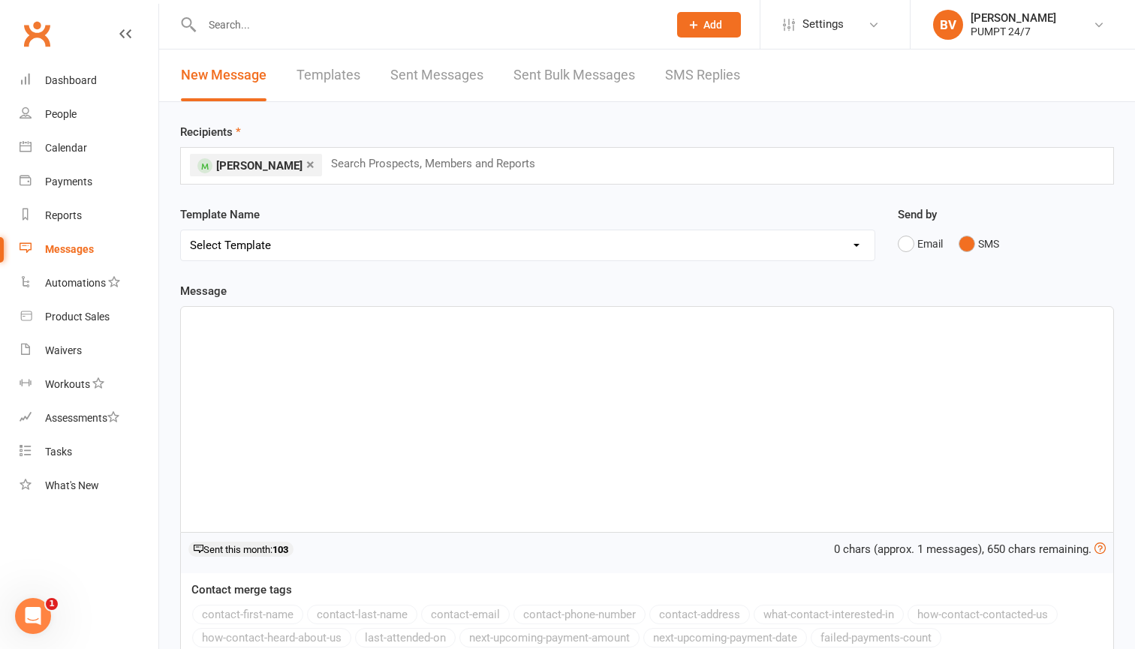
click at [366, 348] on div "﻿" at bounding box center [647, 419] width 933 height 225
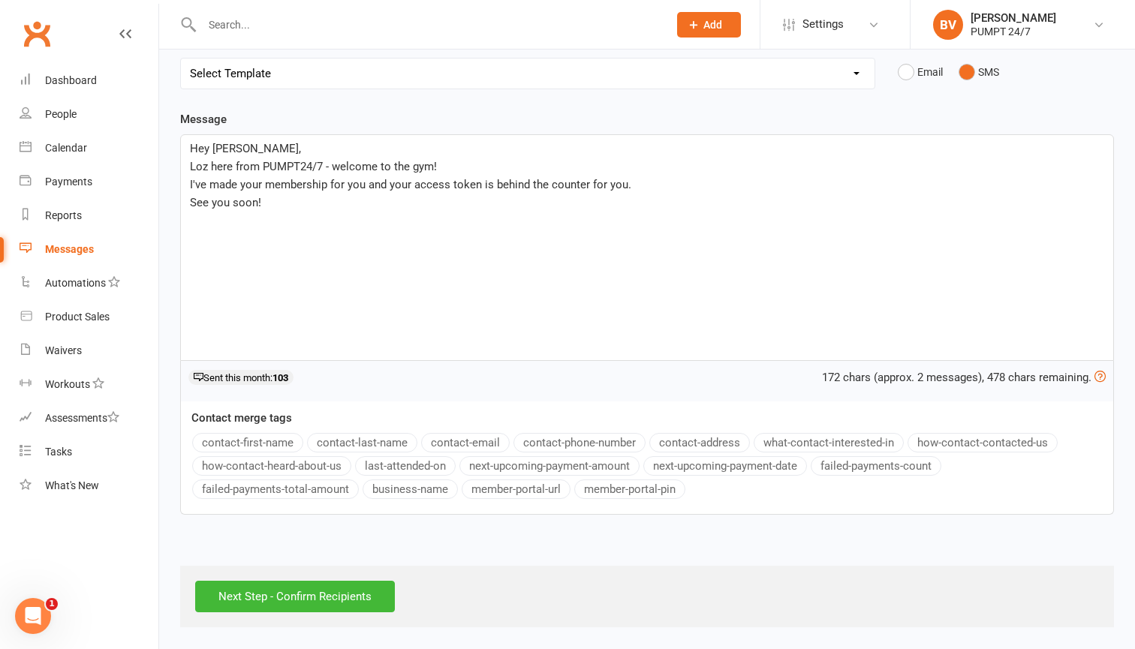
scroll to position [185, 0]
click at [339, 595] on input "Next Step - Confirm Recipients" at bounding box center [295, 597] width 200 height 32
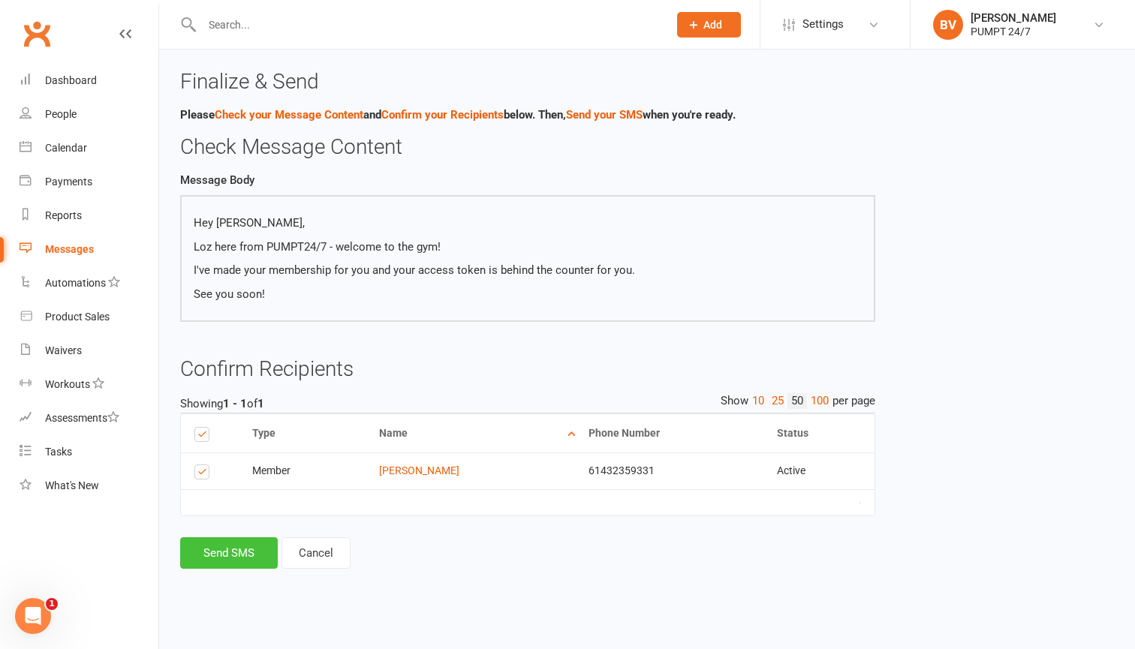
click at [242, 550] on button "Send SMS" at bounding box center [229, 554] width 98 height 32
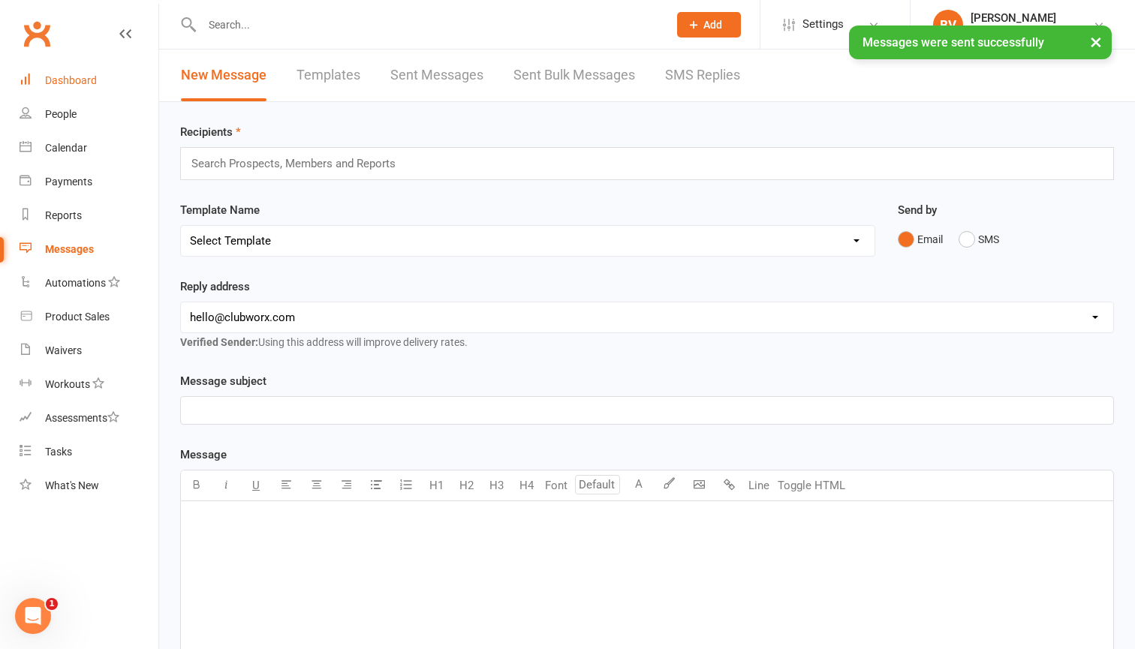
click at [89, 75] on div "Dashboard" at bounding box center [71, 80] width 52 height 12
